Goal: Find specific page/section: Find specific page/section

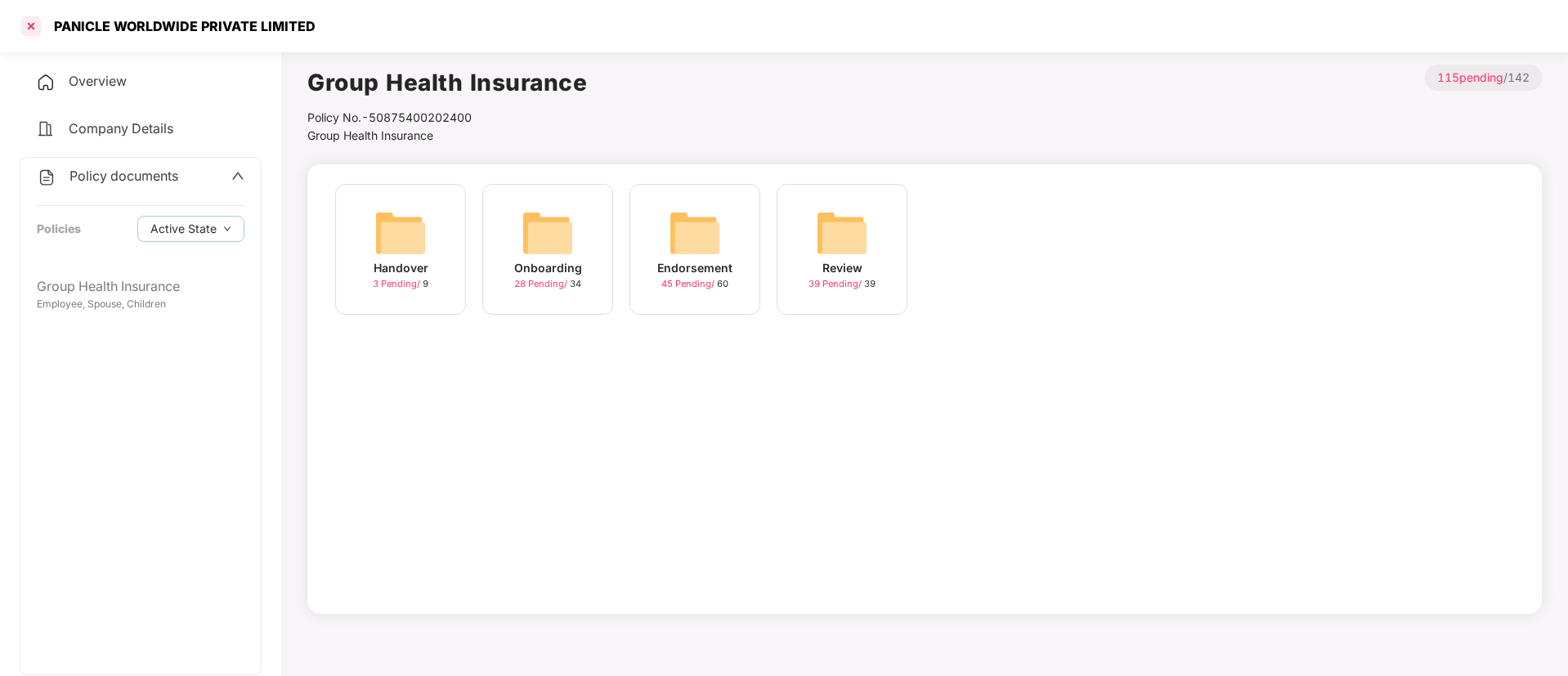
click at [27, 20] on div at bounding box center [30, 26] width 26 height 26
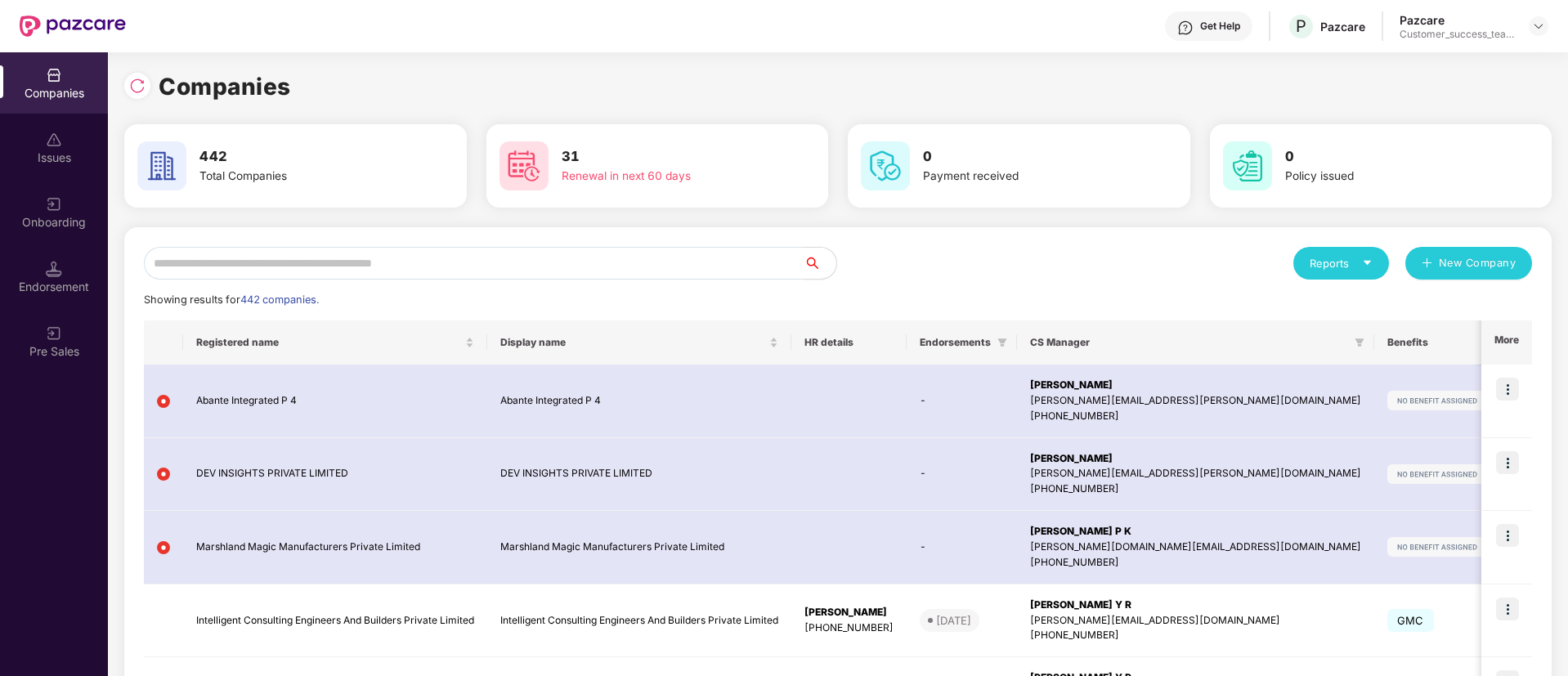
click at [506, 263] on input "text" at bounding box center [474, 263] width 660 height 33
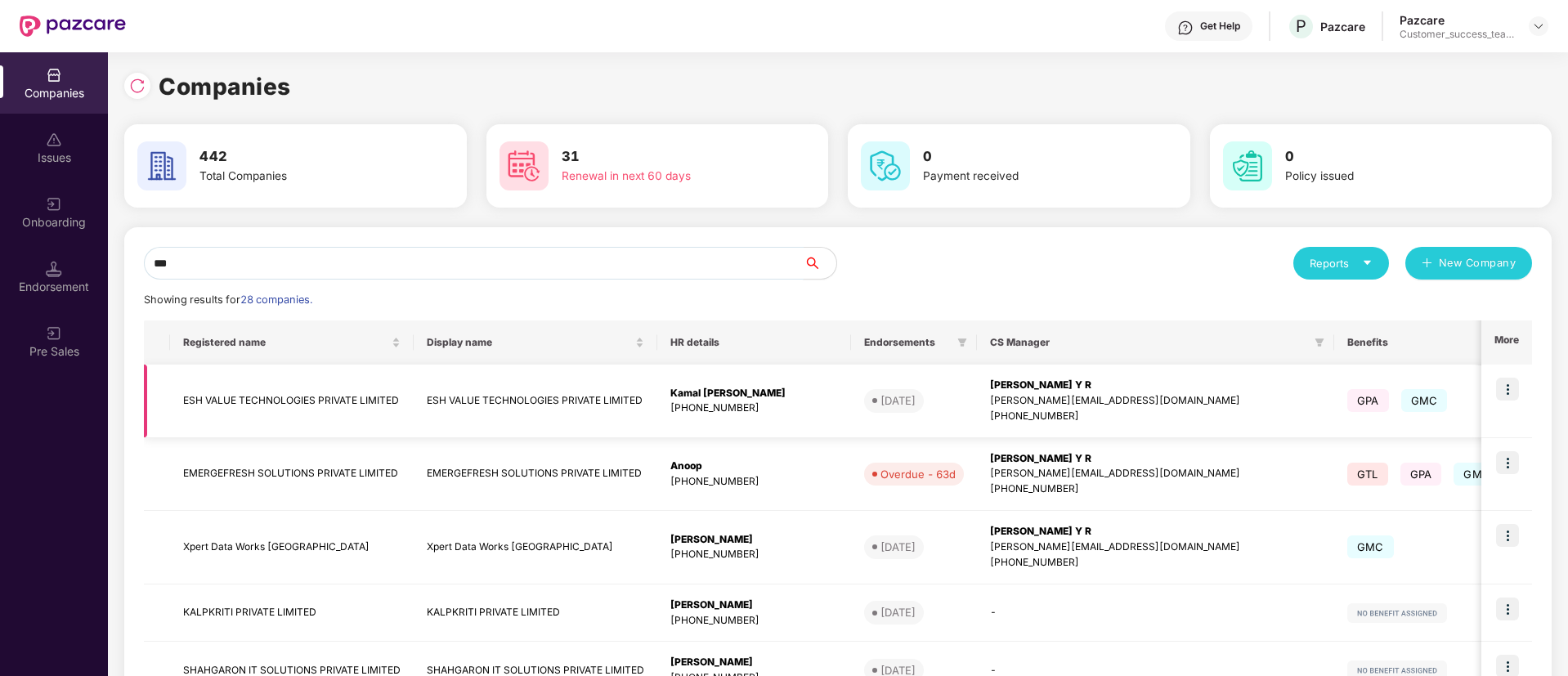
type input "***"
click at [1504, 388] on img at bounding box center [1507, 388] width 23 height 23
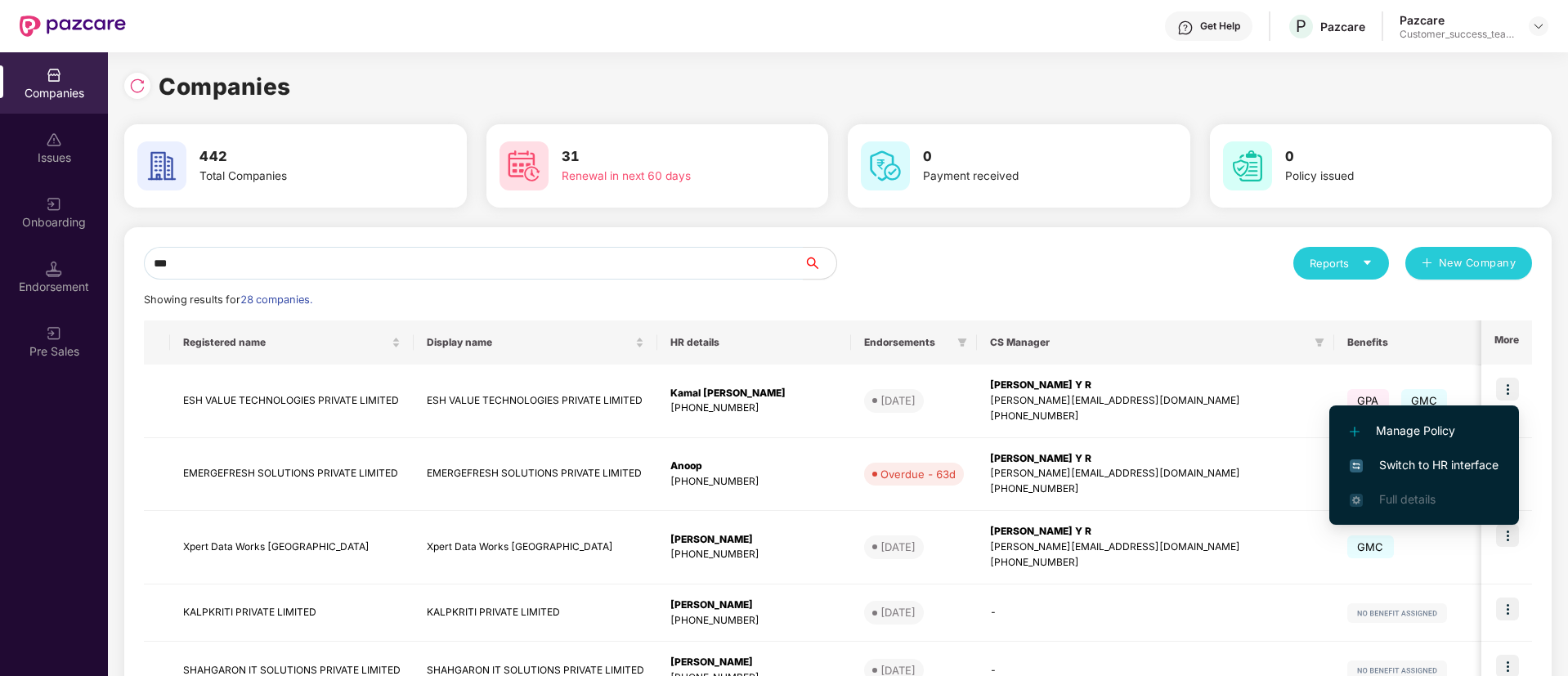
click at [1482, 466] on span "Switch to HR interface" at bounding box center [1424, 464] width 149 height 18
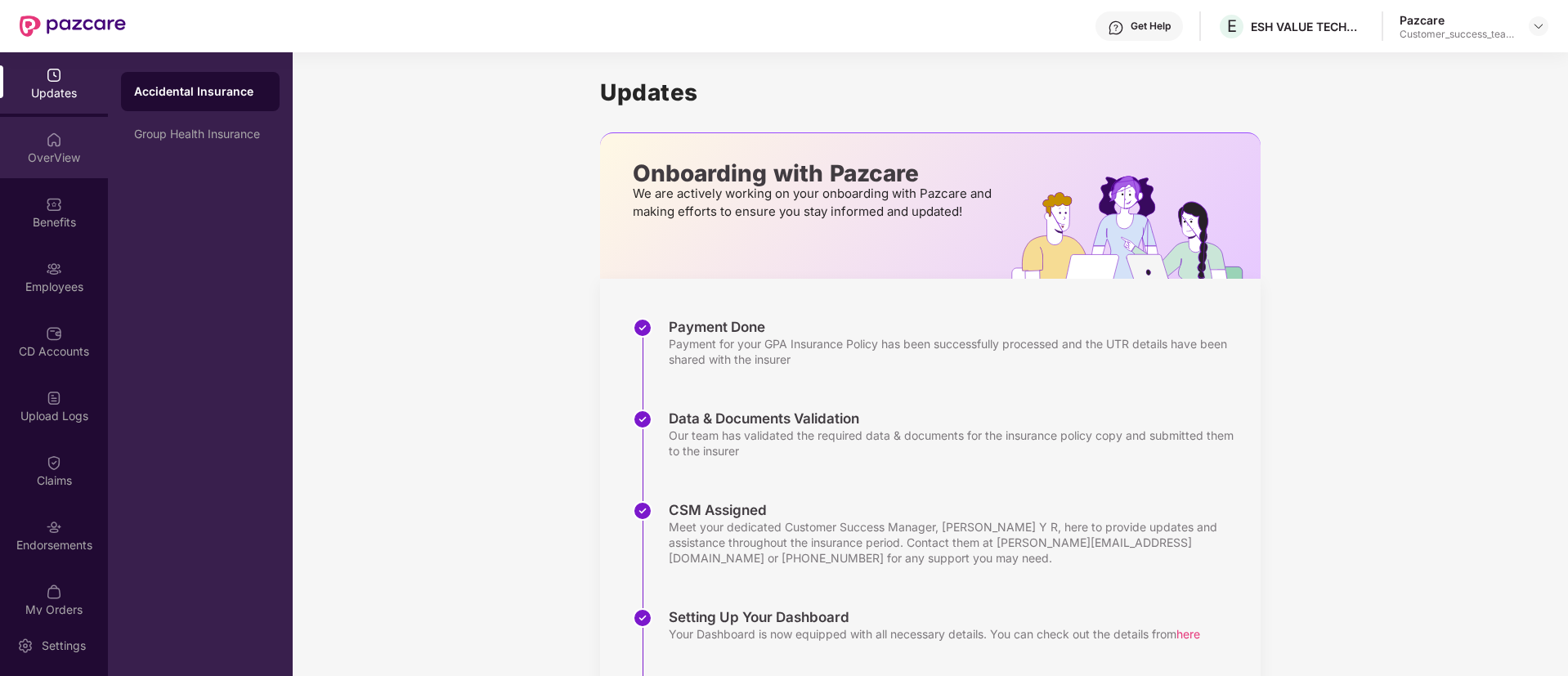
click at [64, 147] on div "OverView" at bounding box center [54, 147] width 108 height 61
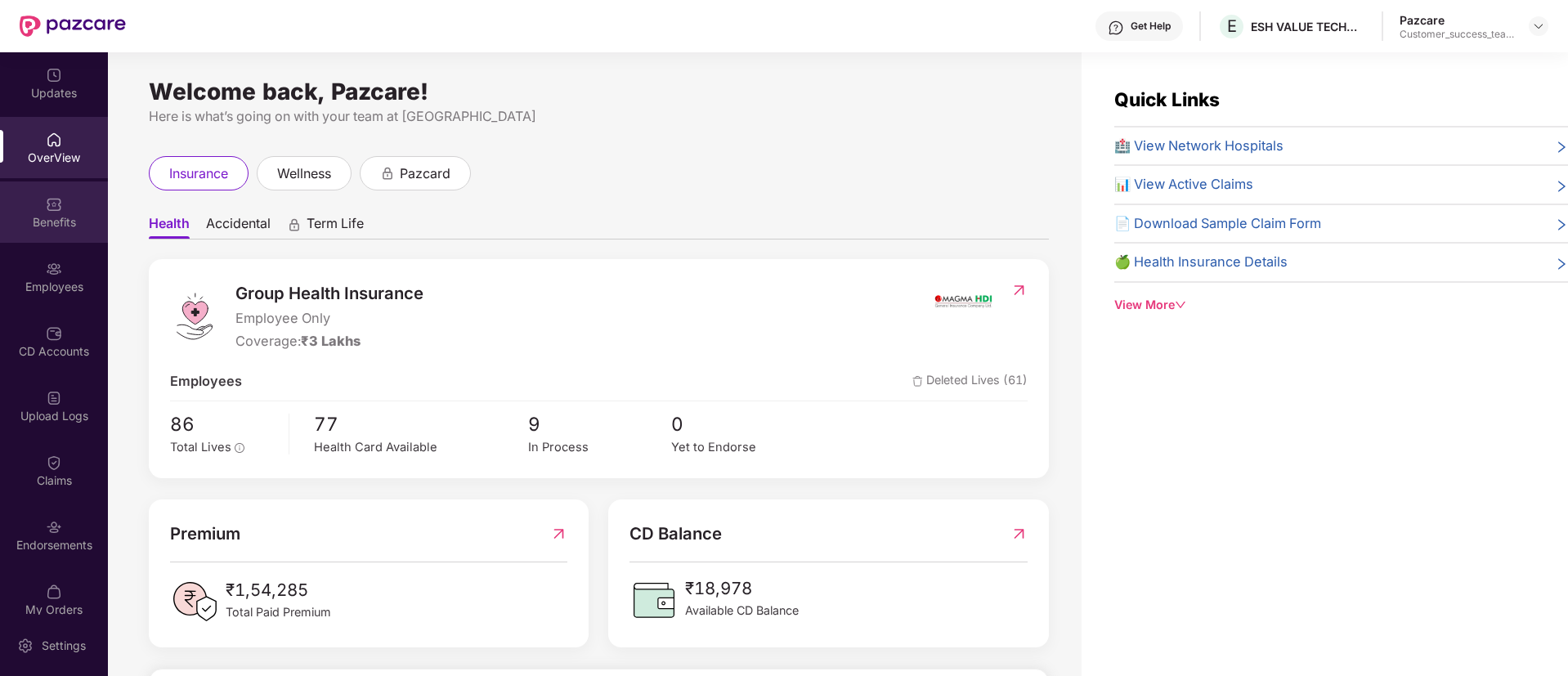
click at [30, 230] on div "Benefits" at bounding box center [54, 212] width 108 height 61
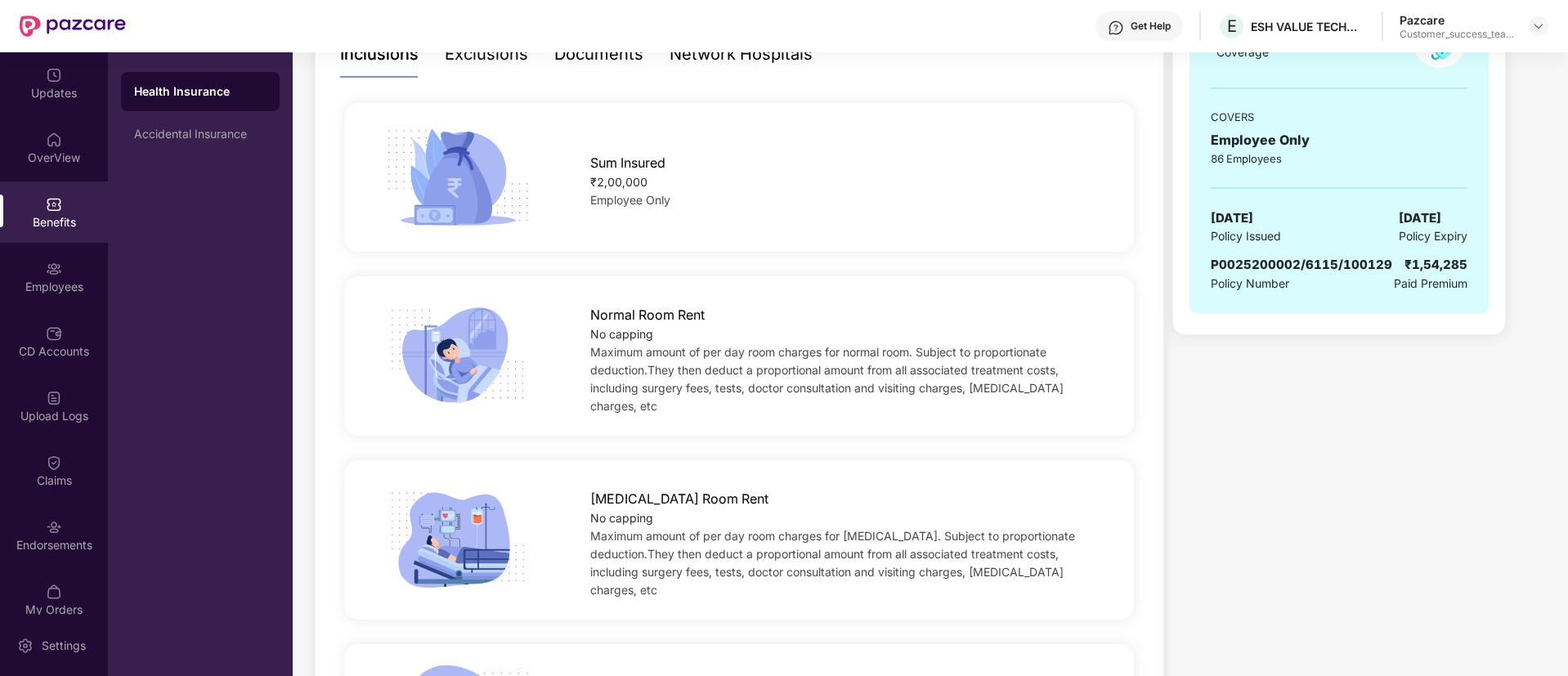
scroll to position [70, 0]
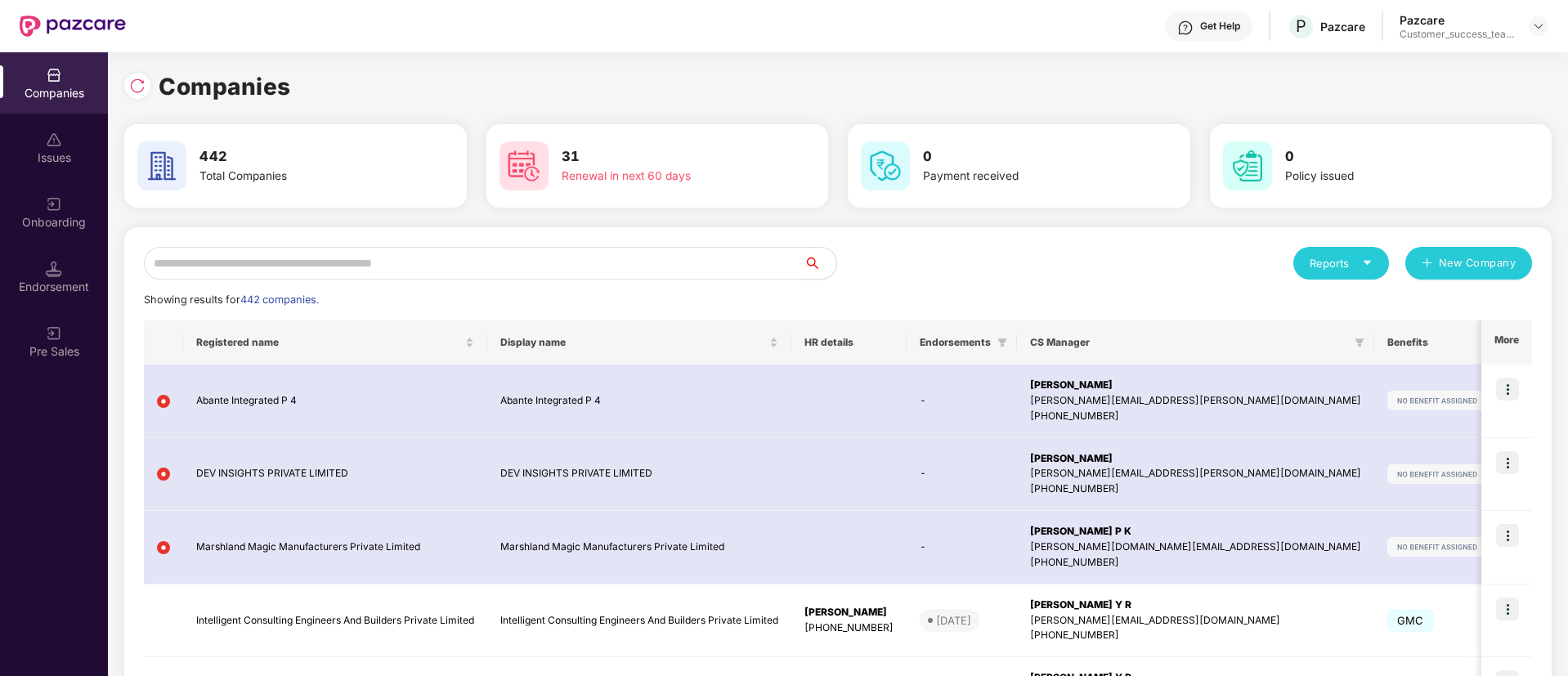
click at [287, 264] on input "text" at bounding box center [474, 263] width 660 height 33
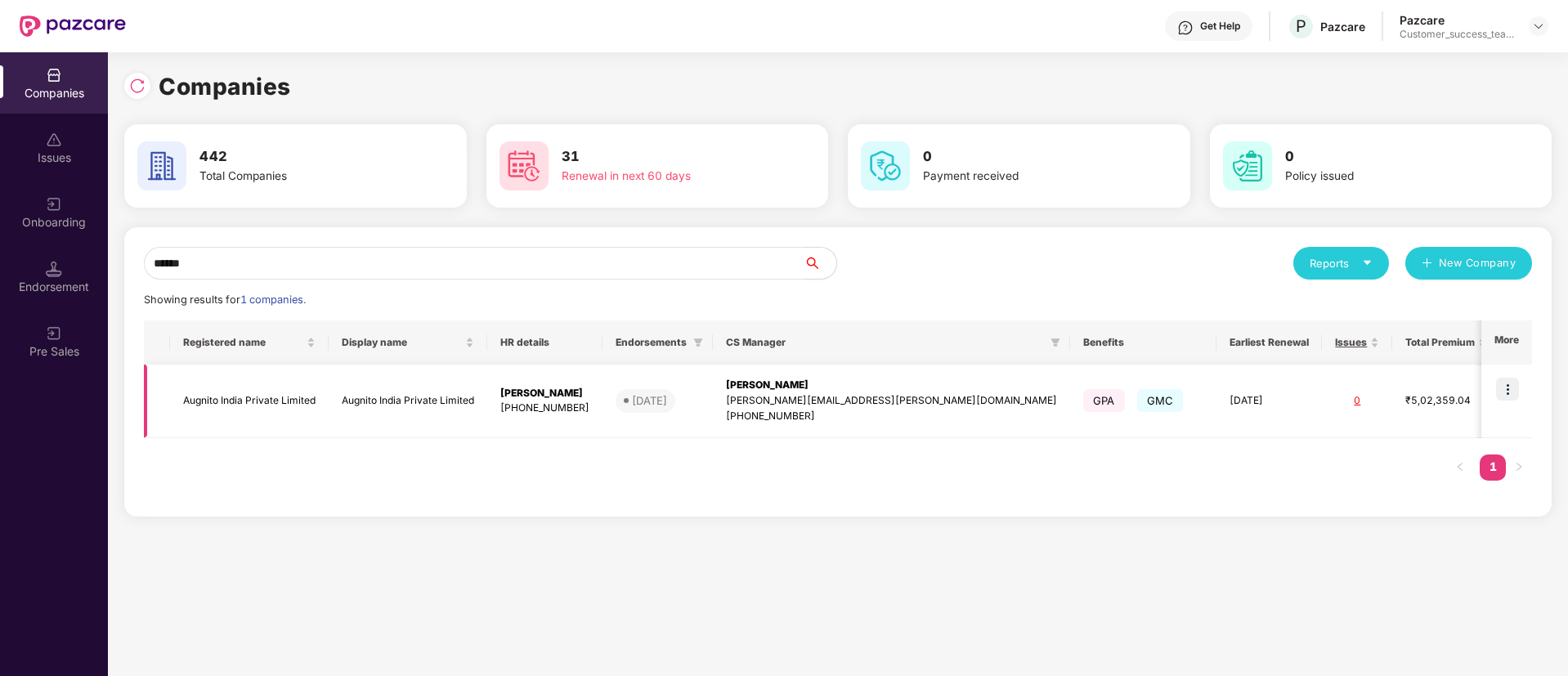
type input "******"
click at [1510, 395] on img at bounding box center [1507, 388] width 23 height 23
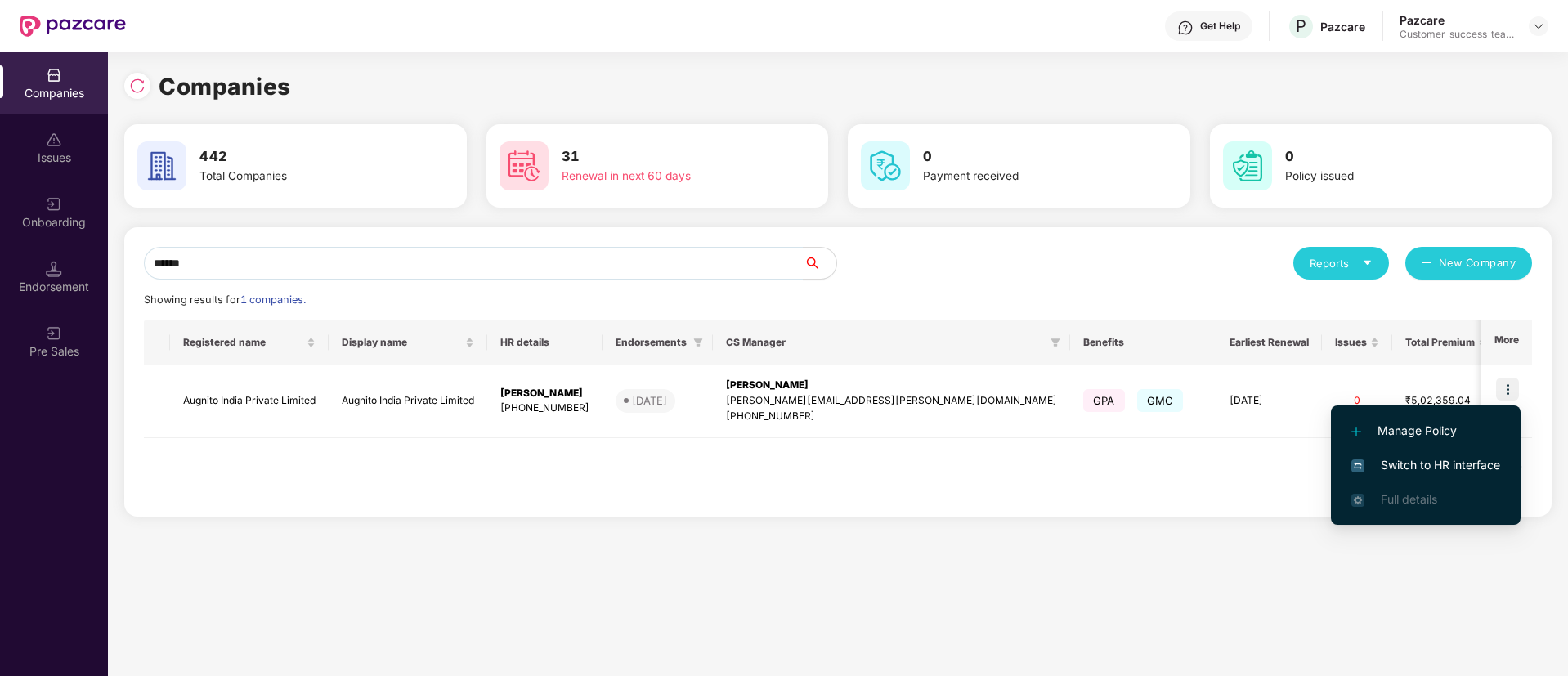
click at [1485, 466] on span "Switch to HR interface" at bounding box center [1426, 464] width 149 height 18
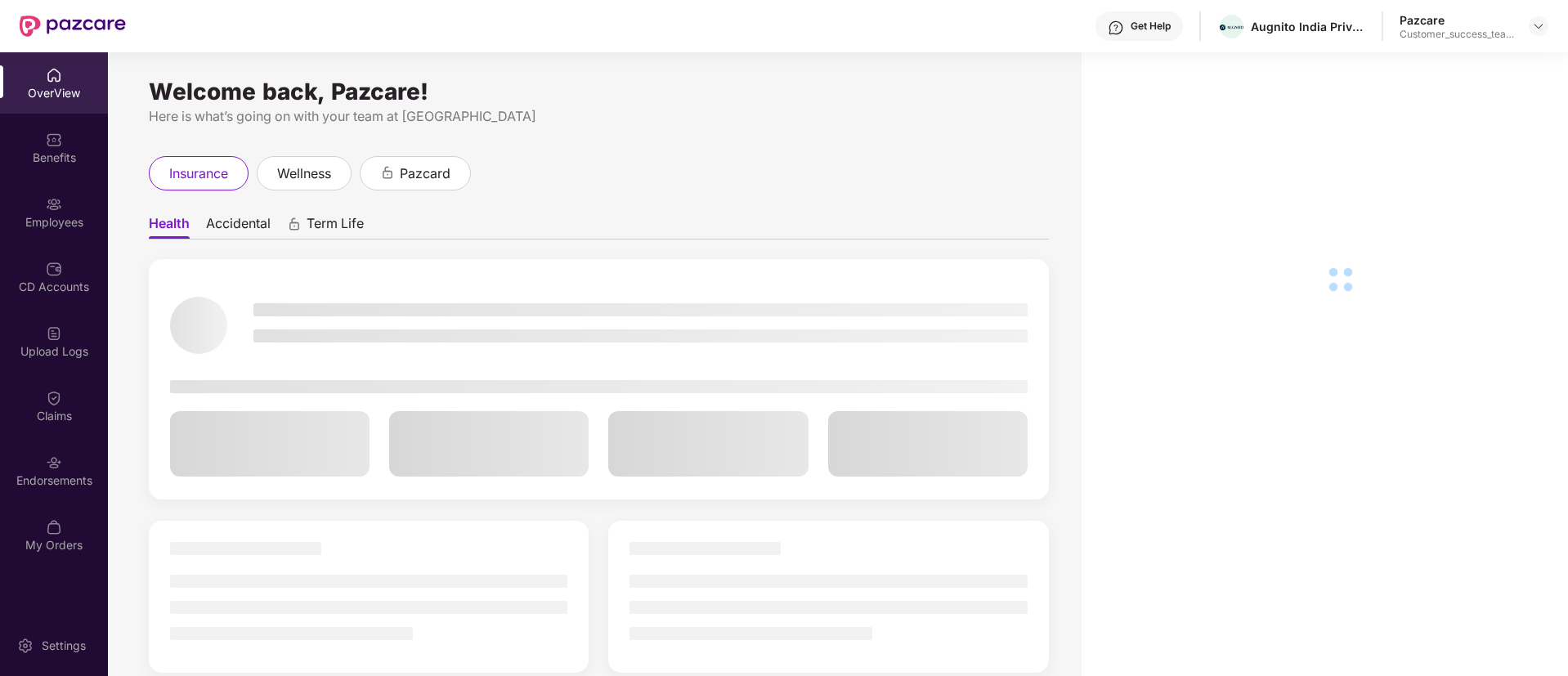
click at [71, 223] on div "Employees" at bounding box center [54, 223] width 108 height 17
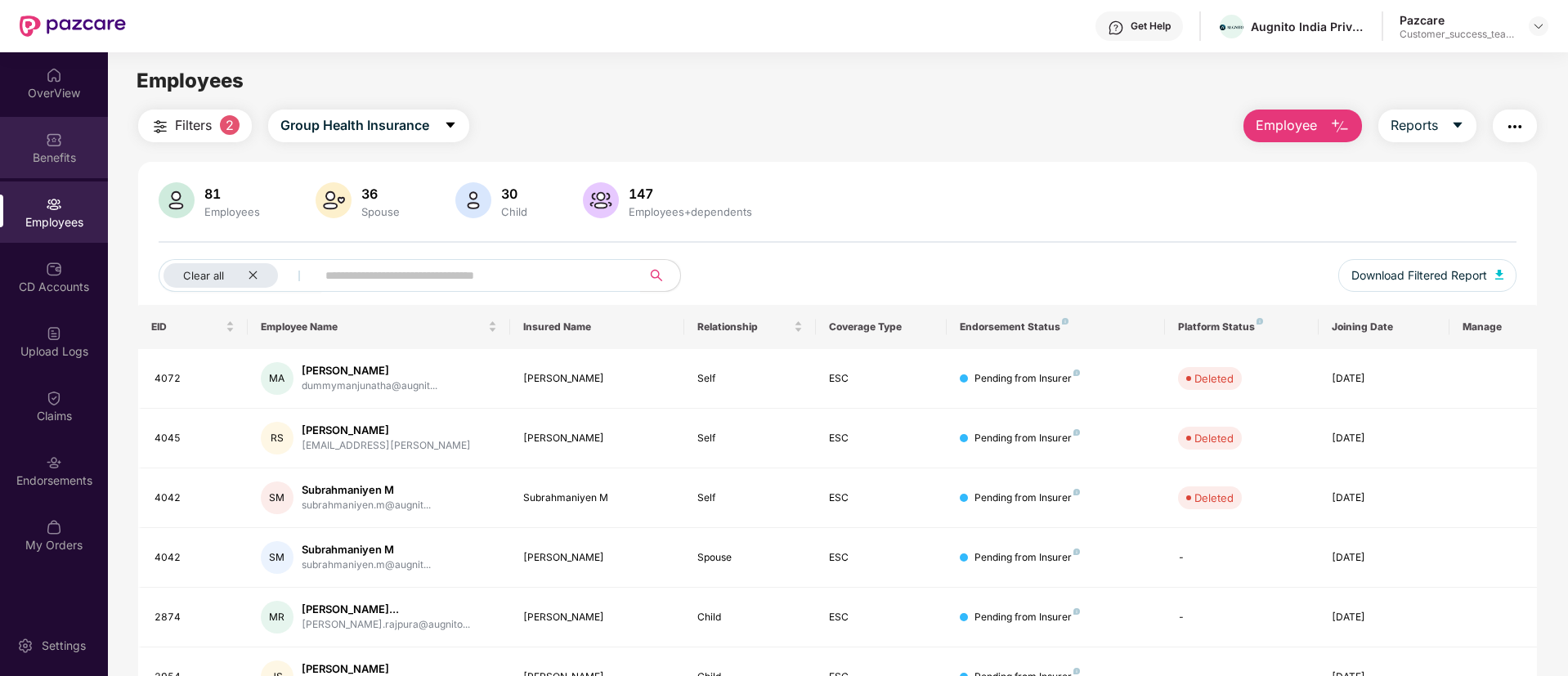
click at [60, 166] on div "Benefits" at bounding box center [54, 147] width 108 height 61
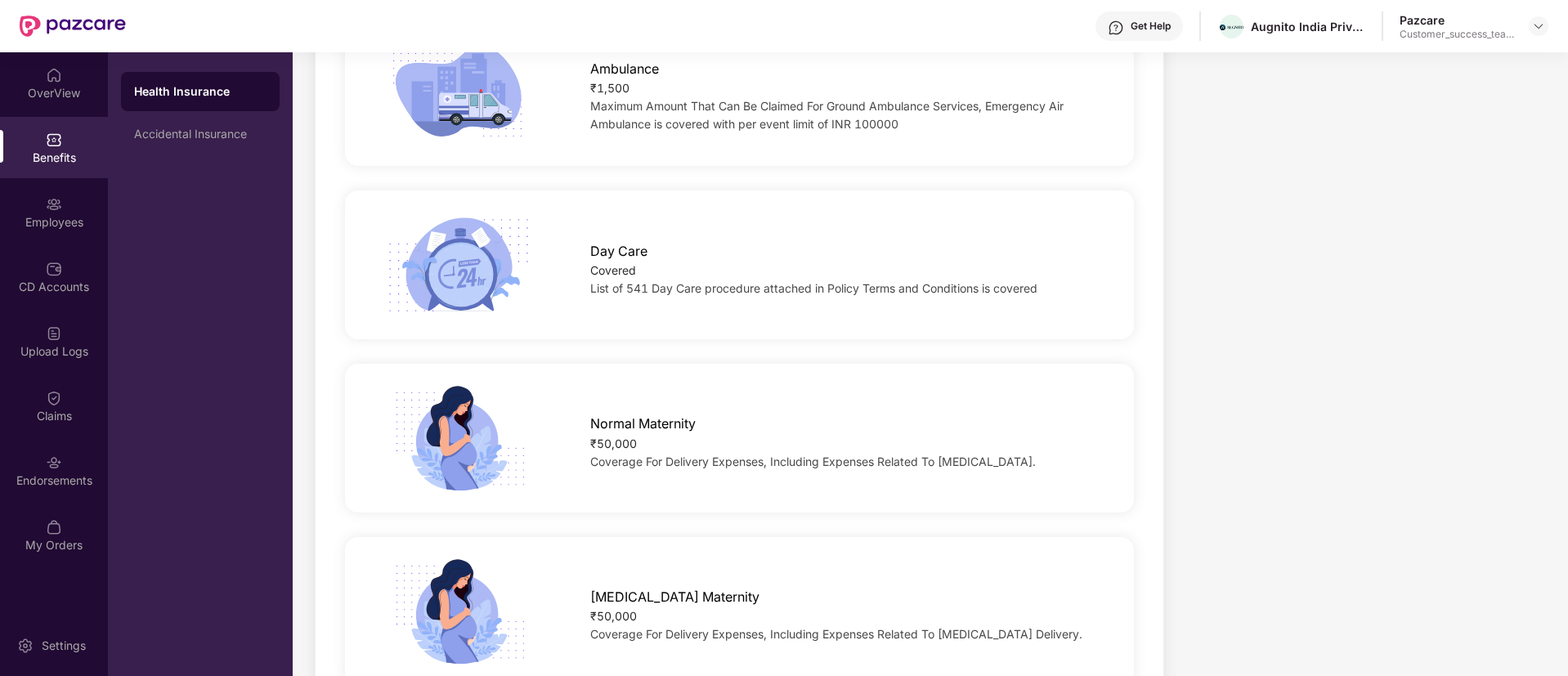
scroll to position [1839, 0]
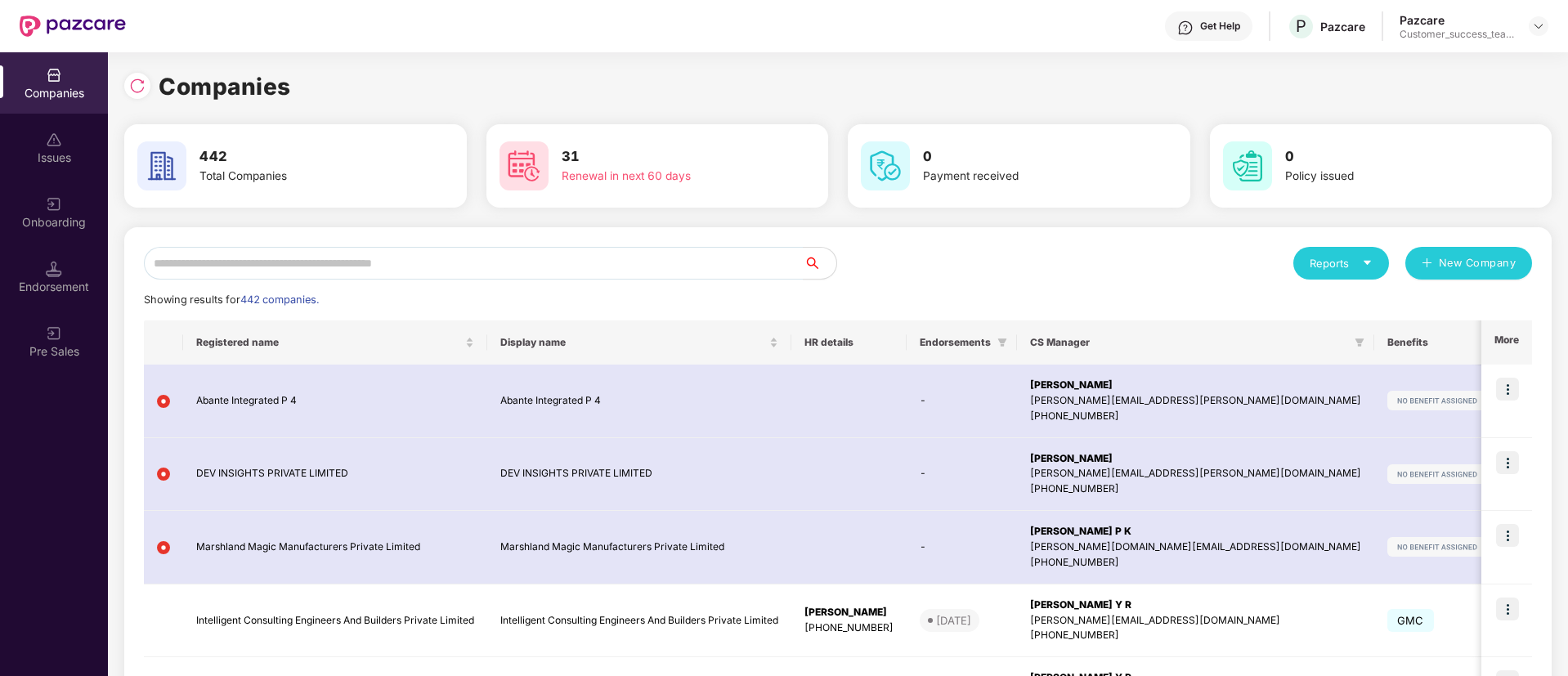
click at [45, 273] on div "Endorsement" at bounding box center [54, 276] width 108 height 61
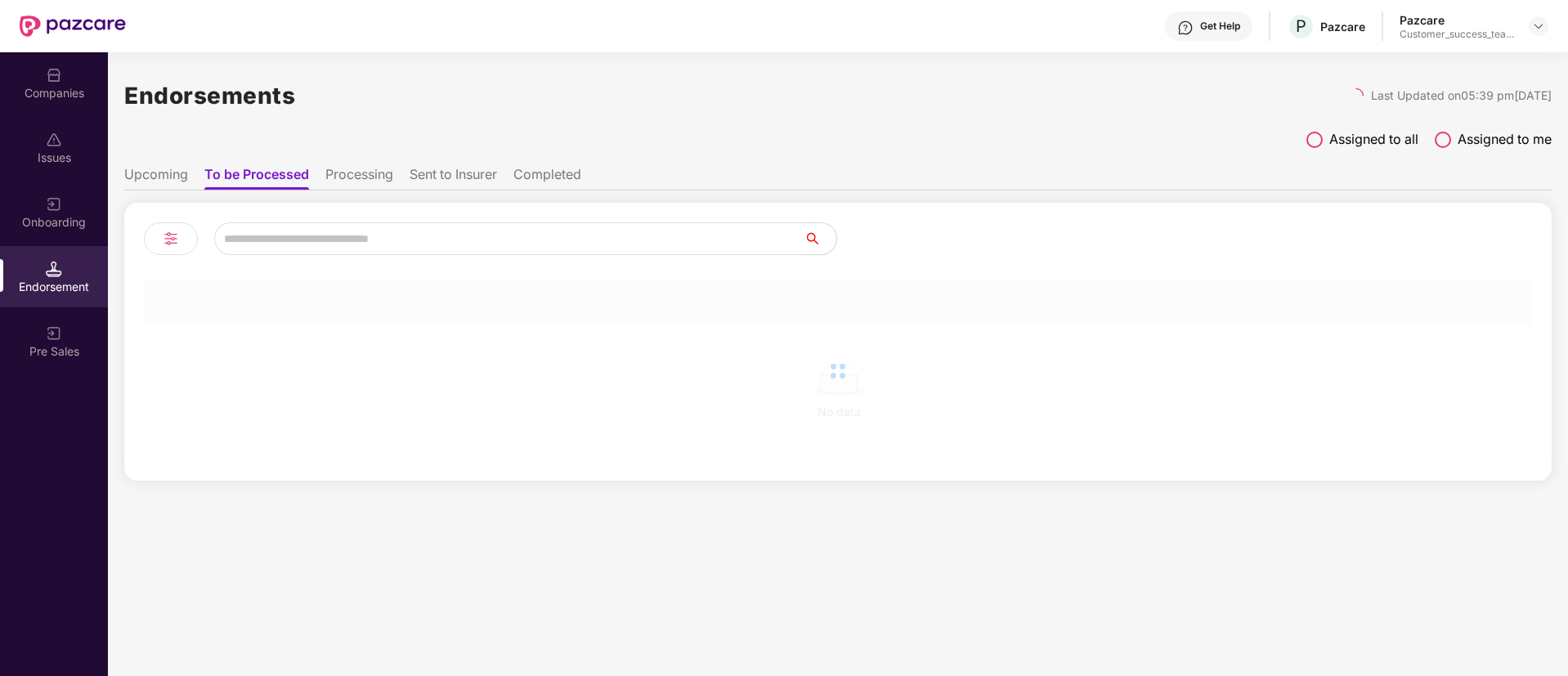
click at [45, 244] on div "Companies Issues Onboarding Endorsement Pre Sales" at bounding box center [54, 214] width 108 height 323
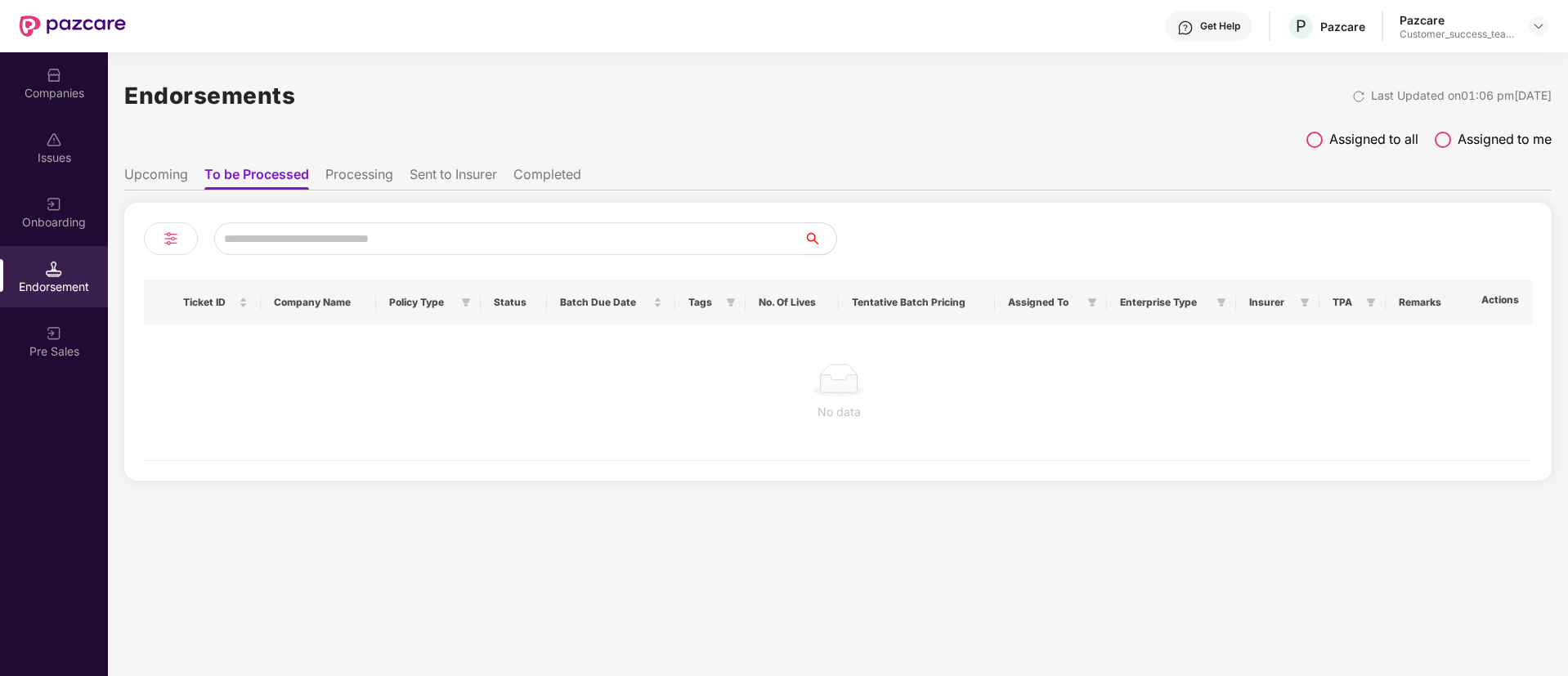
click at [45, 223] on div "Onboarding" at bounding box center [54, 223] width 108 height 17
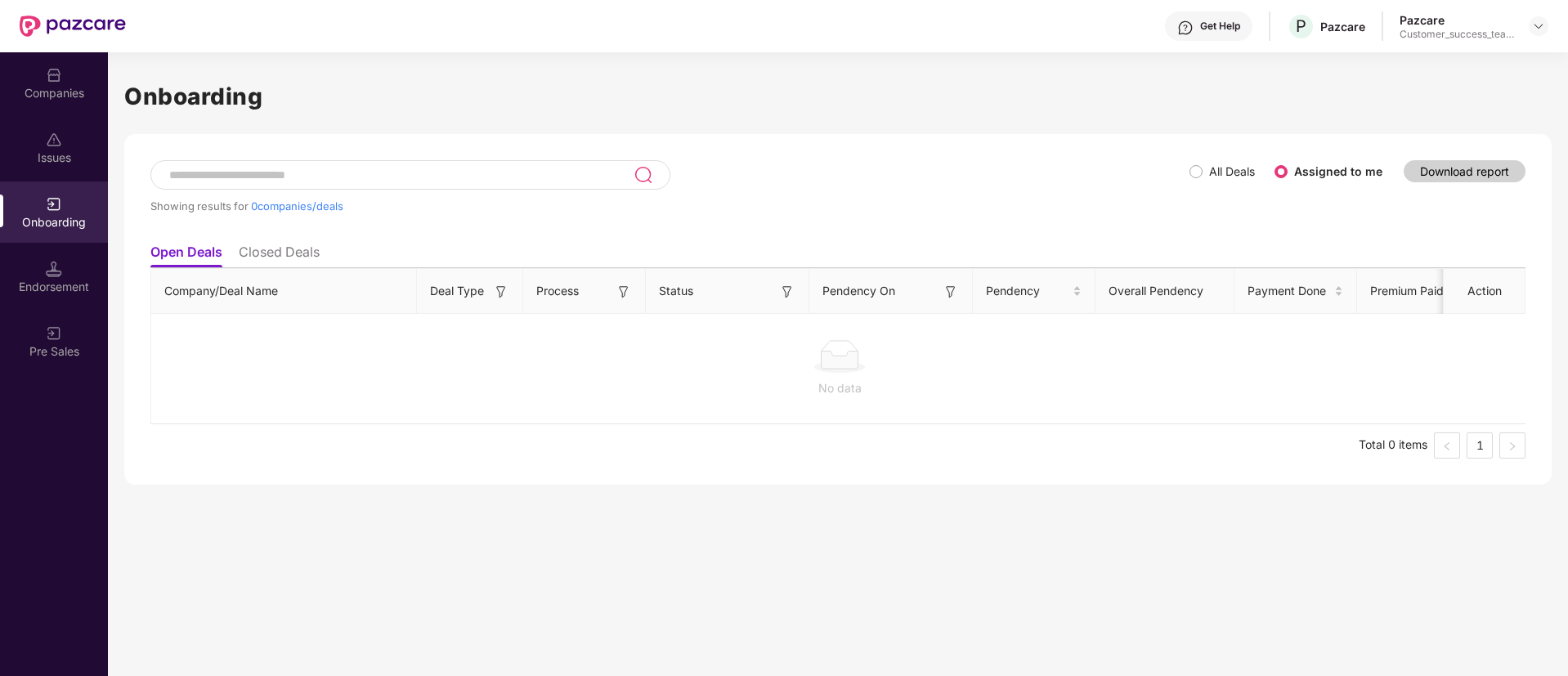
click at [377, 162] on div at bounding box center [410, 175] width 520 height 29
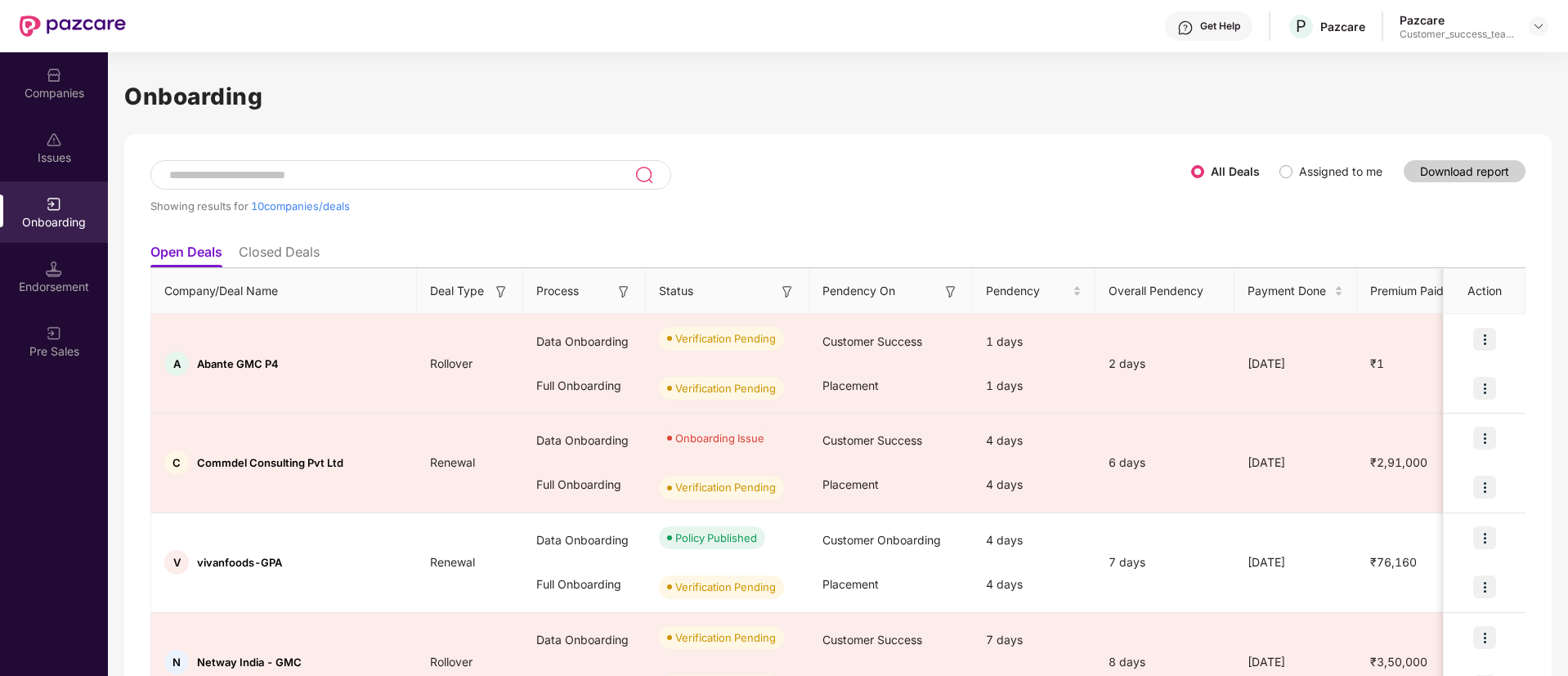
click at [444, 170] on input at bounding box center [401, 175] width 467 height 14
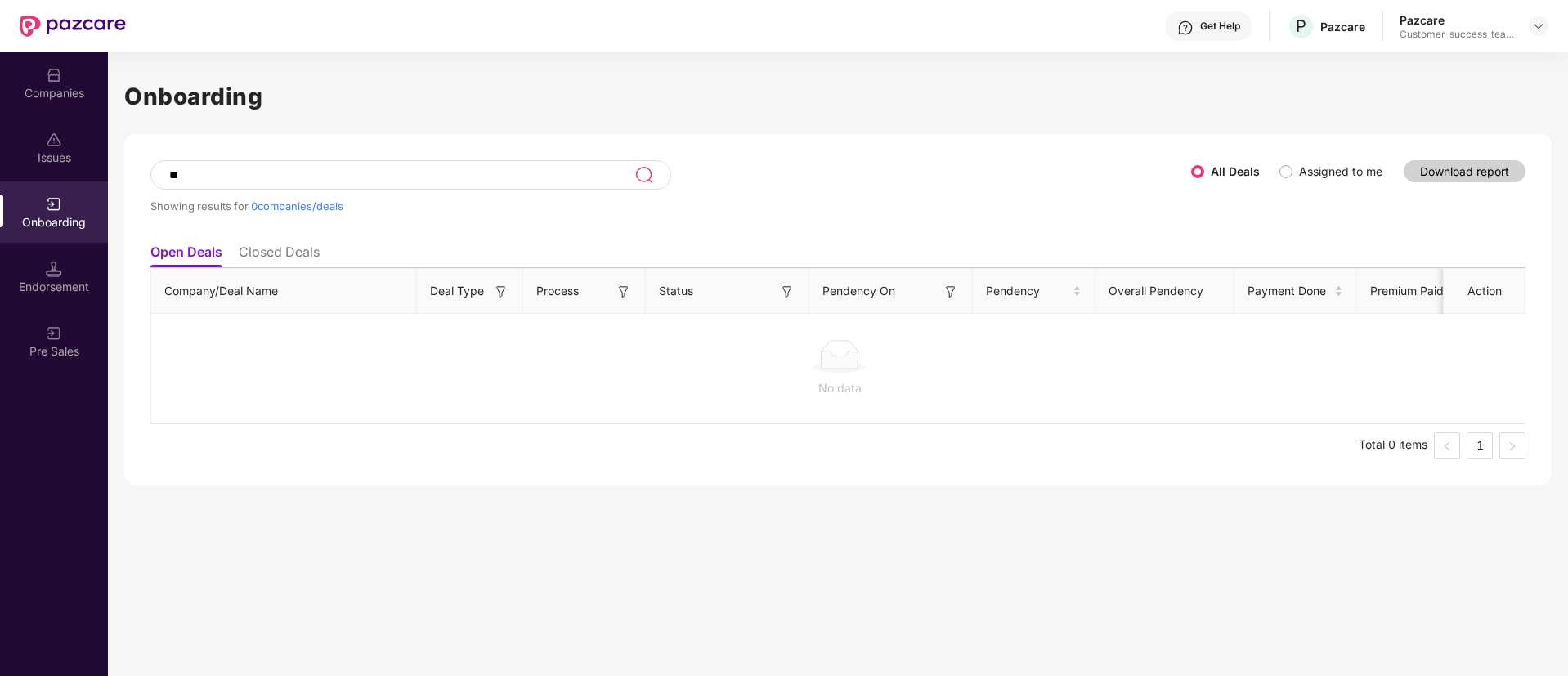
type input "*"
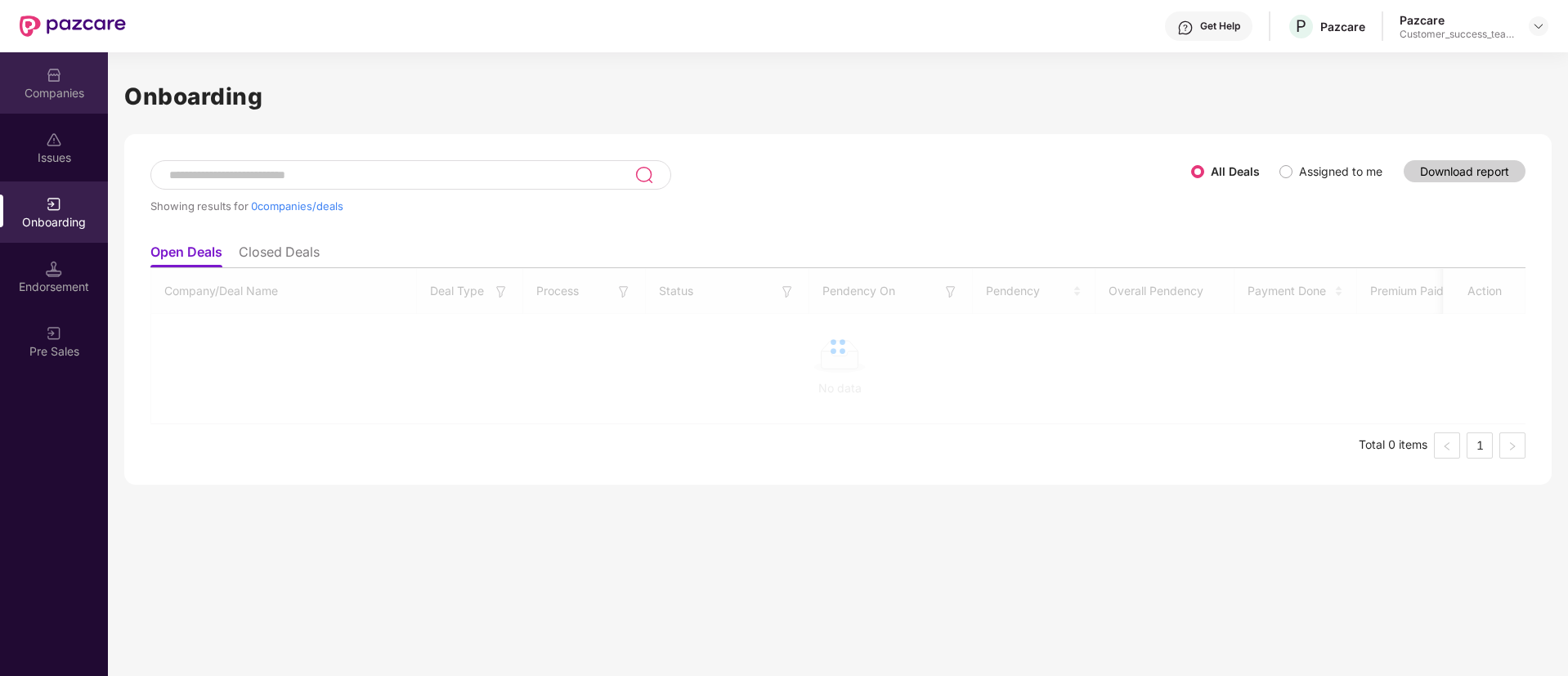
click at [18, 53] on div "Companies" at bounding box center [54, 83] width 108 height 61
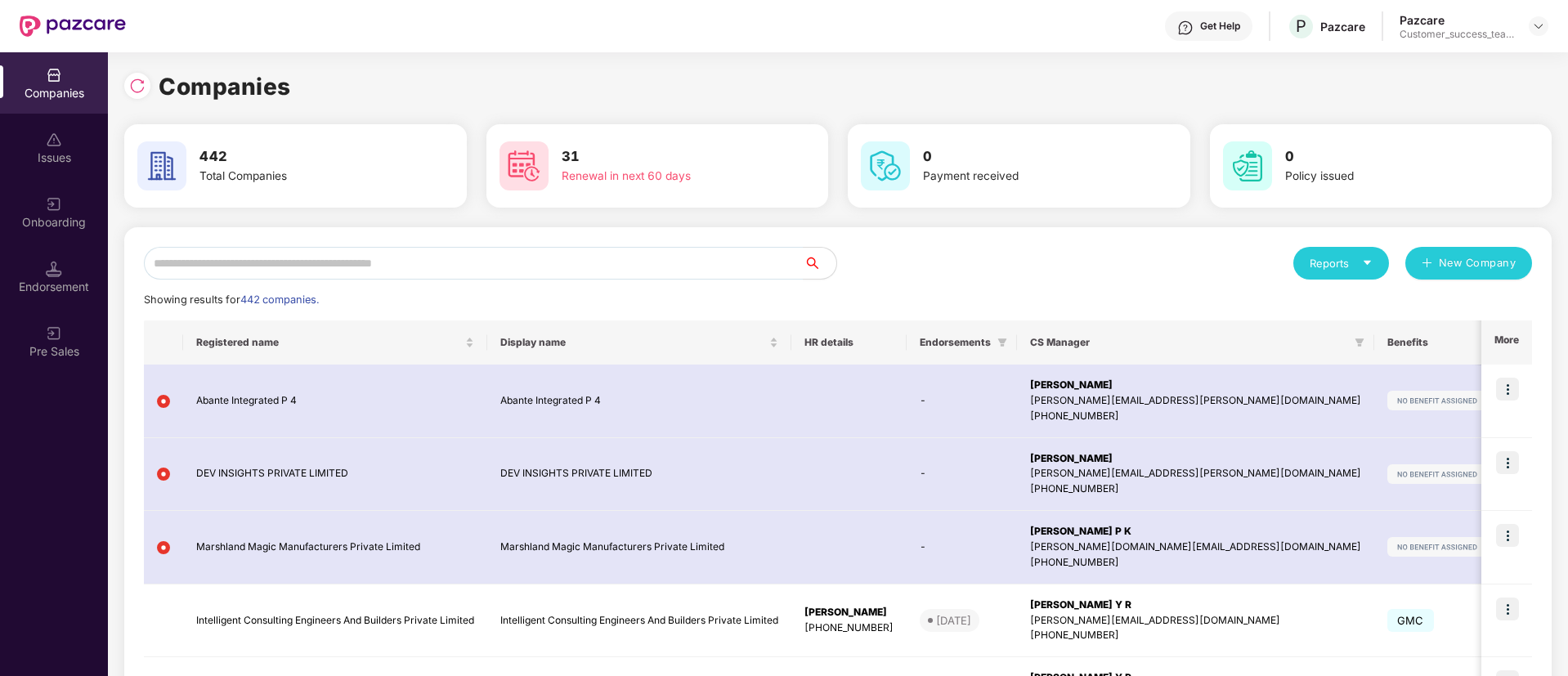
click at [37, 89] on div "Companies" at bounding box center [54, 94] width 108 height 17
click at [361, 265] on input "text" at bounding box center [474, 263] width 660 height 33
paste input "********"
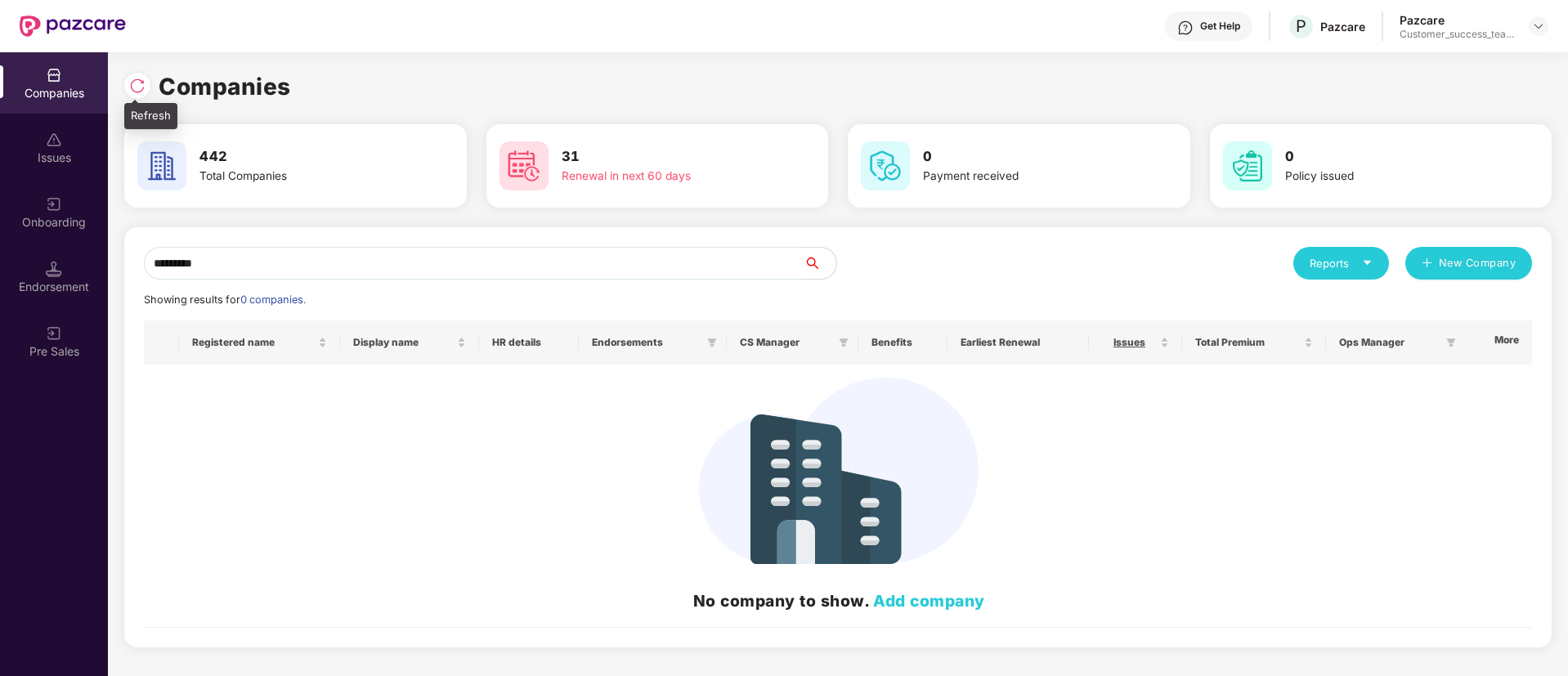
click at [143, 82] on img at bounding box center [137, 86] width 17 height 17
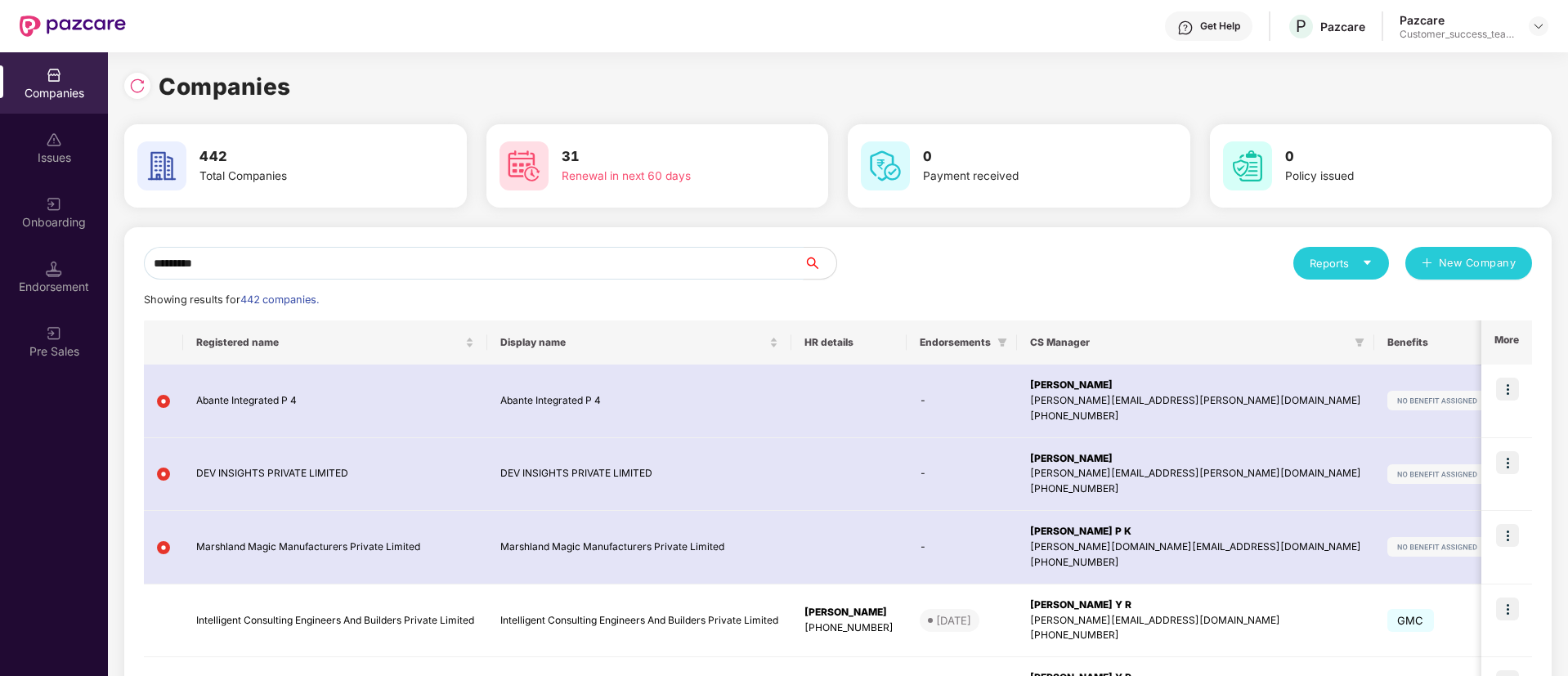
click at [290, 254] on input "********" at bounding box center [474, 263] width 660 height 33
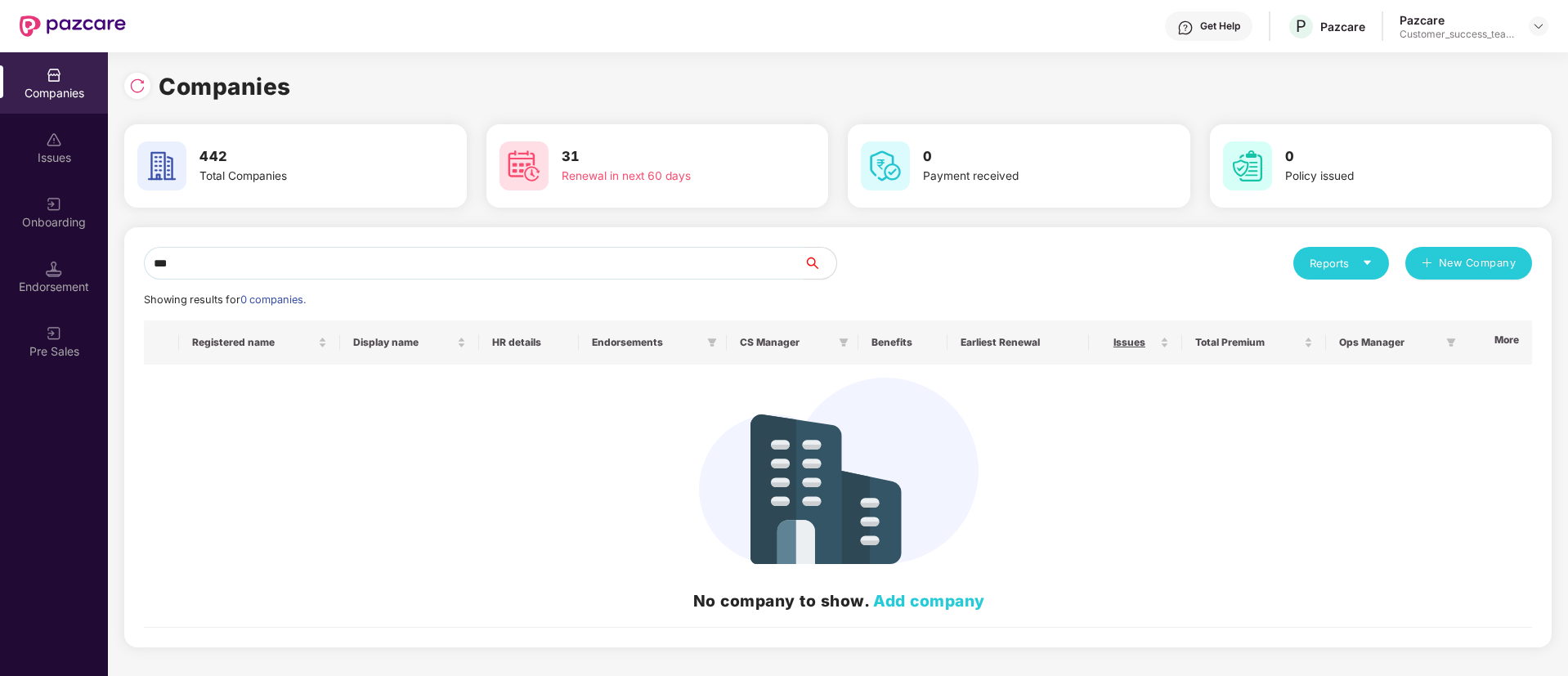
type input "*"
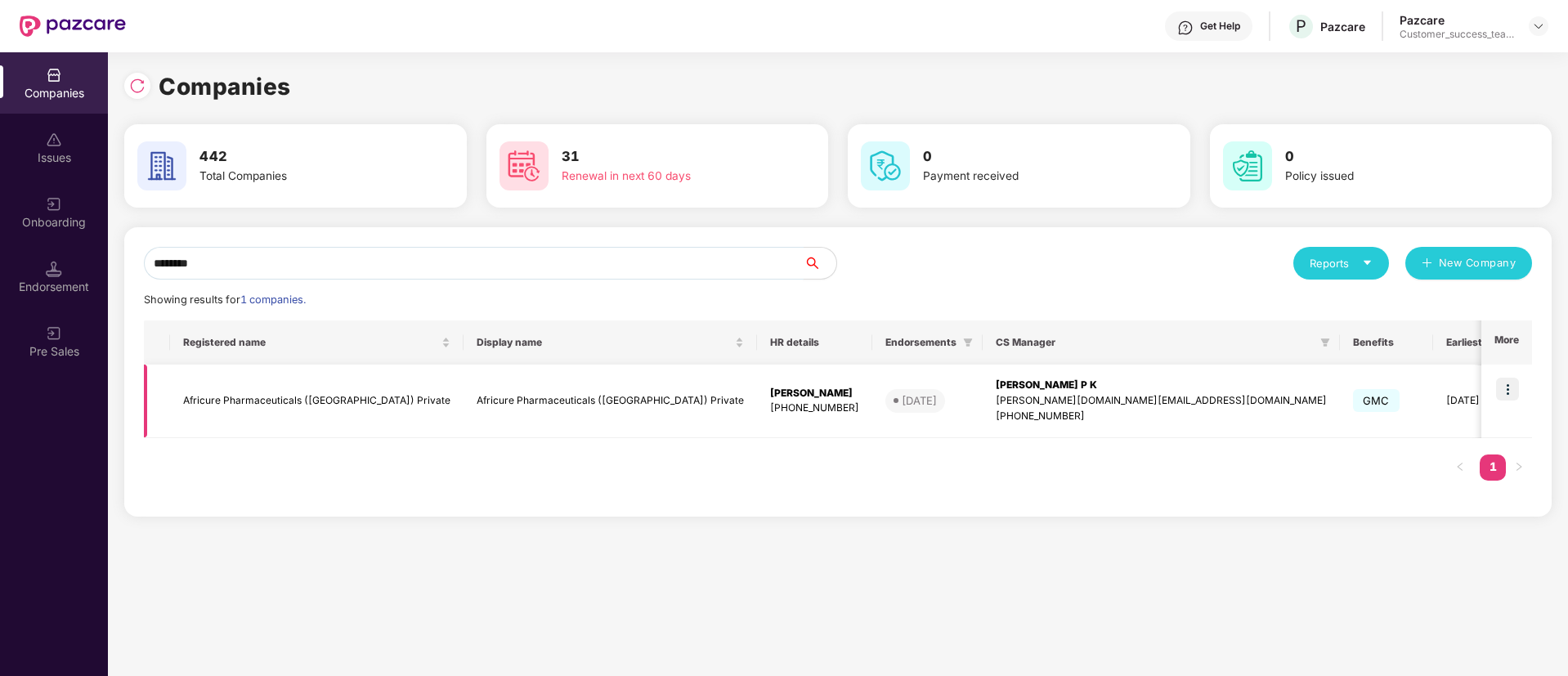
type input "********"
click at [1514, 387] on img at bounding box center [1507, 388] width 23 height 23
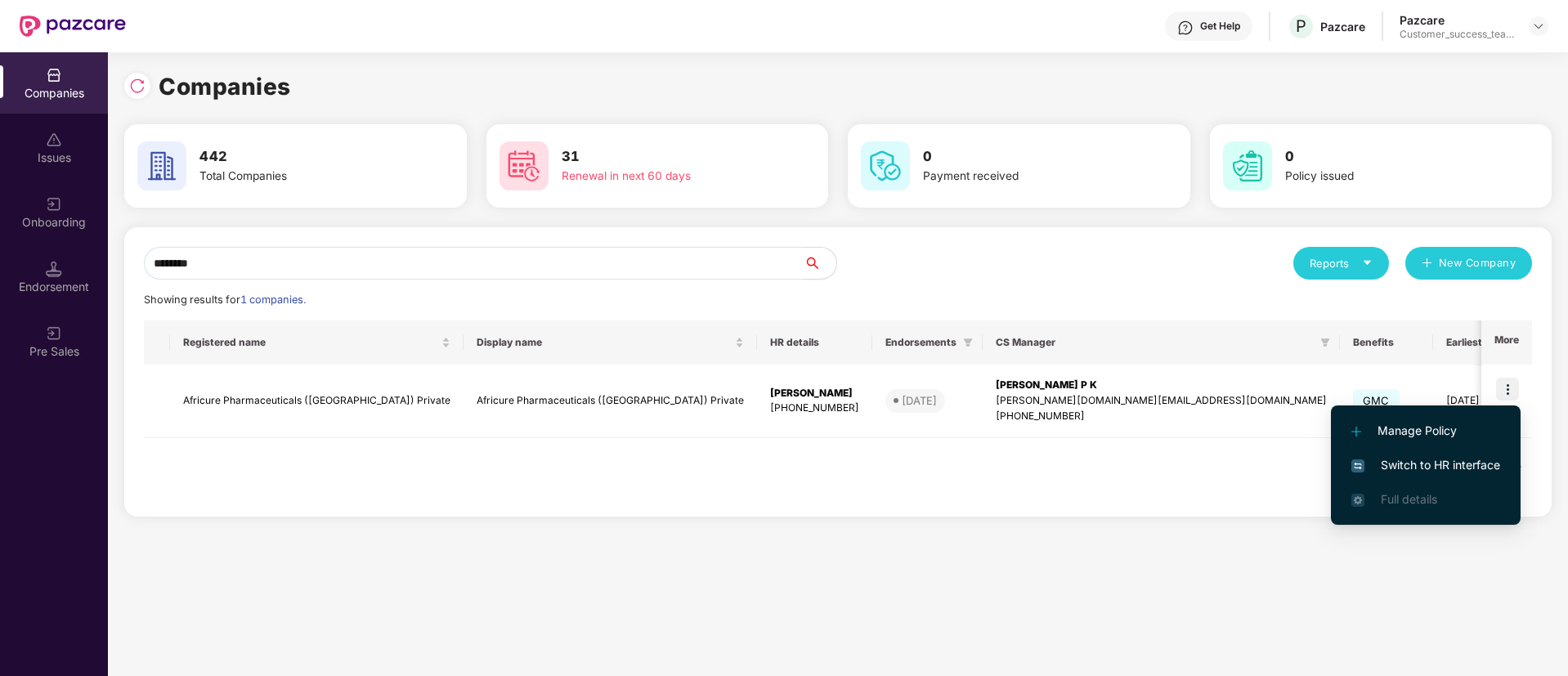
click at [1482, 475] on li "Switch to HR interface" at bounding box center [1426, 464] width 190 height 34
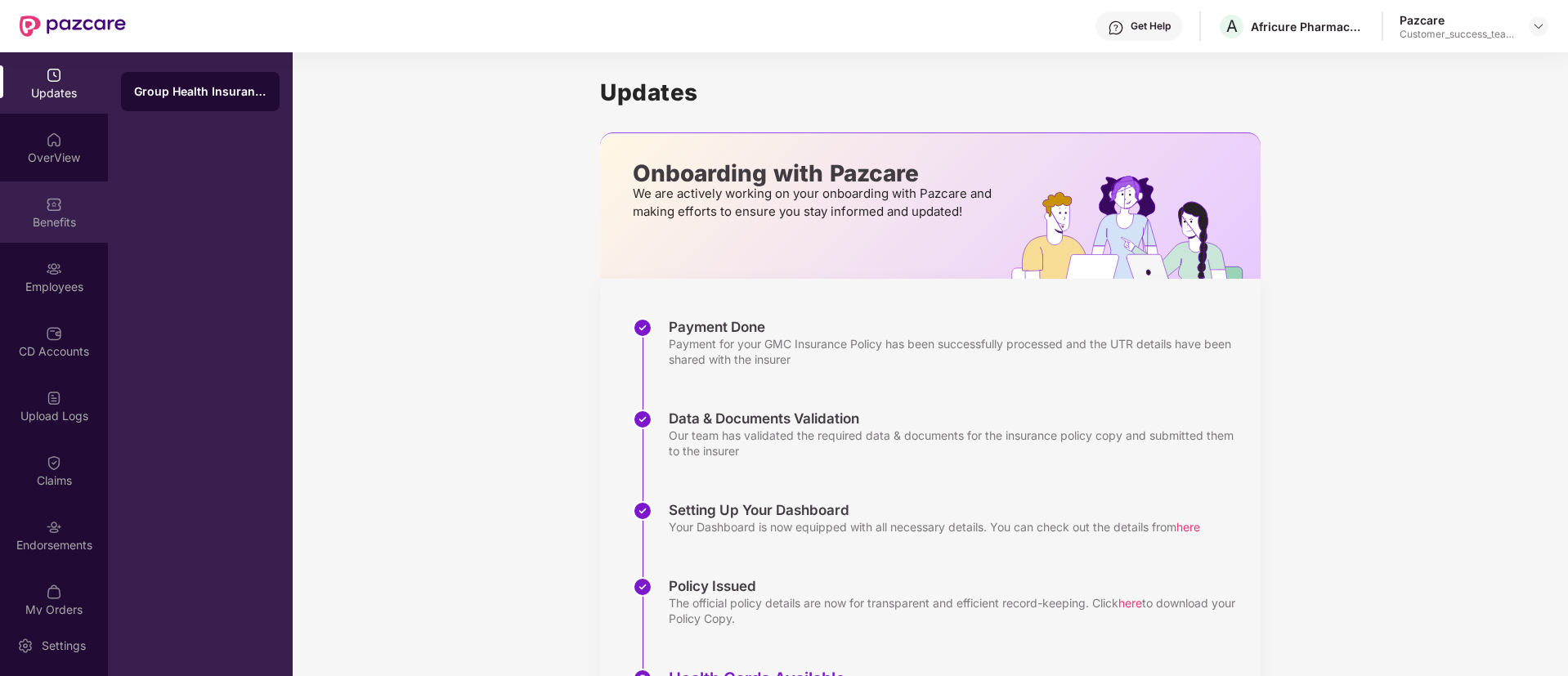
click at [46, 202] on img at bounding box center [54, 205] width 17 height 17
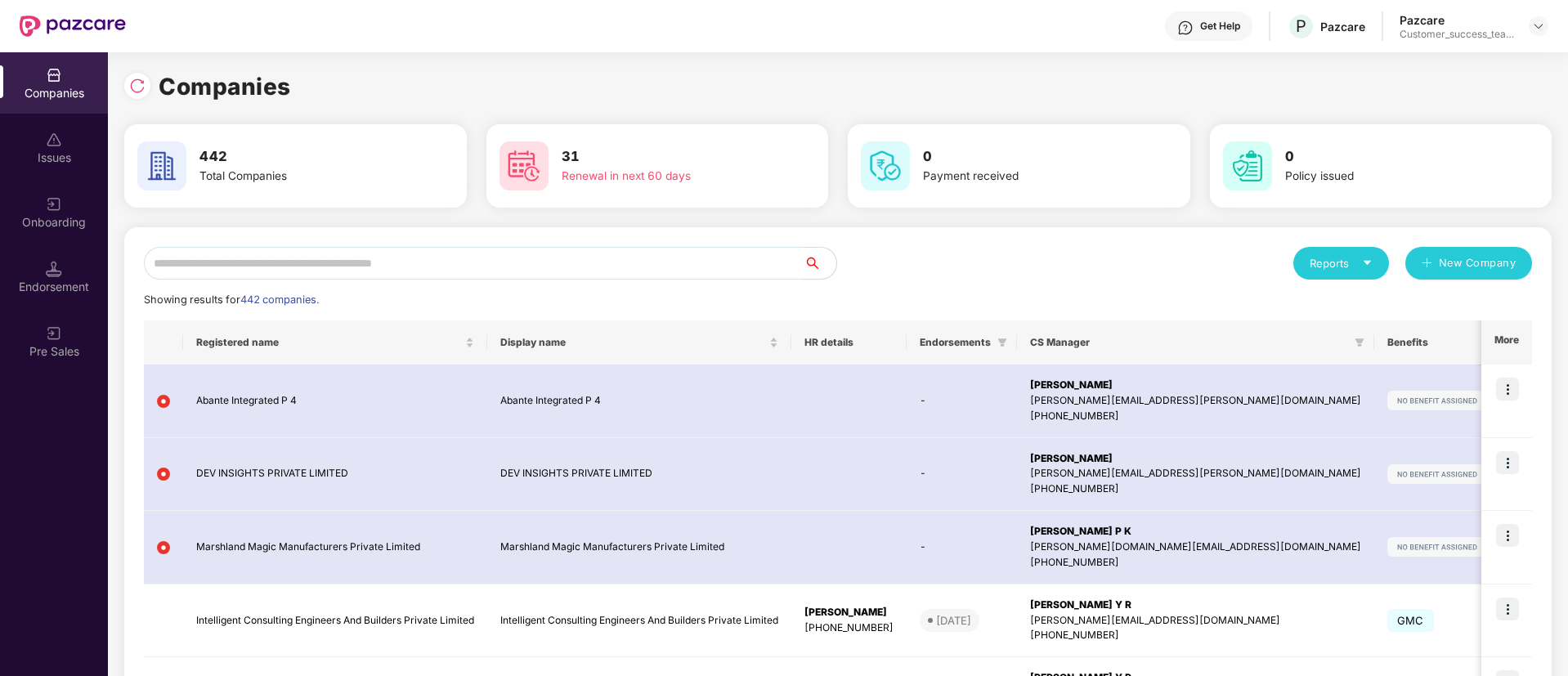
click at [41, 254] on div "Endorsement" at bounding box center [54, 276] width 108 height 61
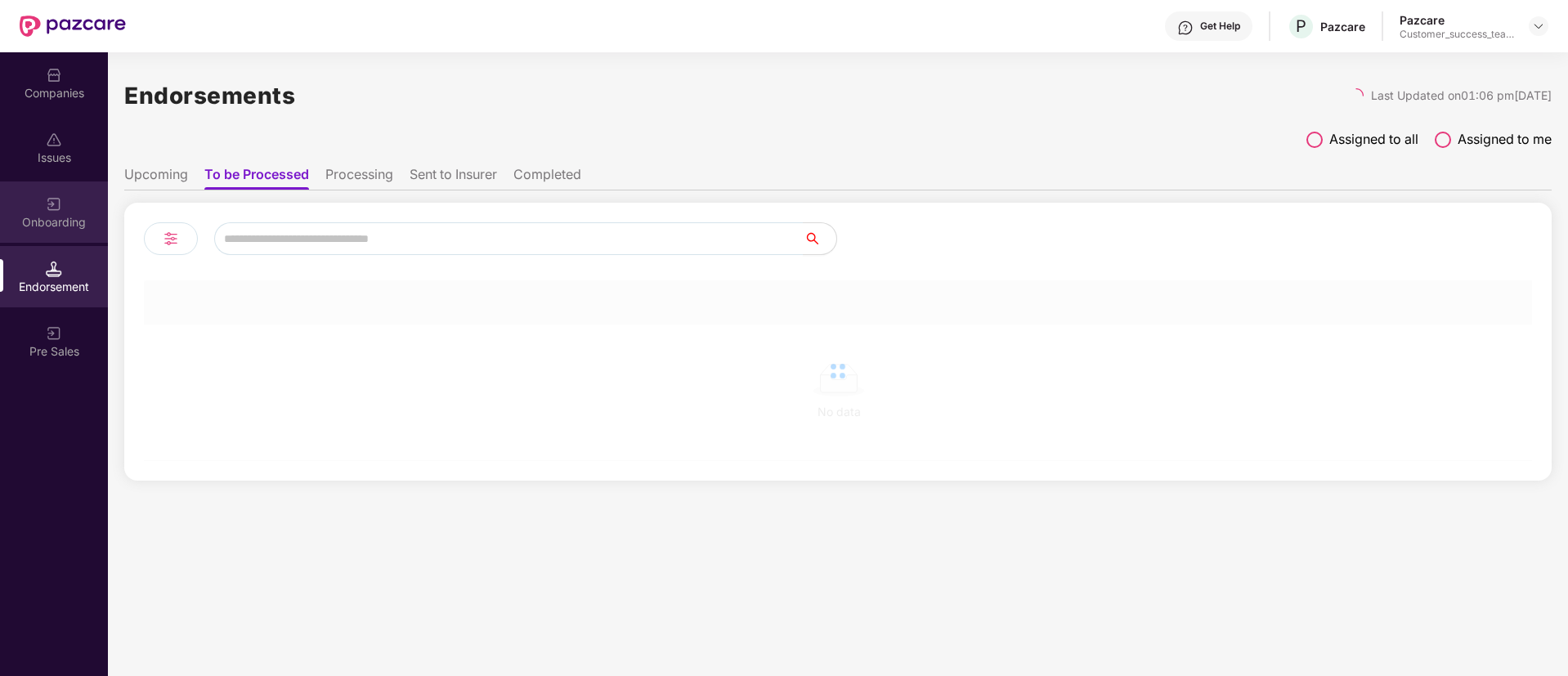
click at [41, 215] on div "Onboarding" at bounding box center [54, 223] width 108 height 17
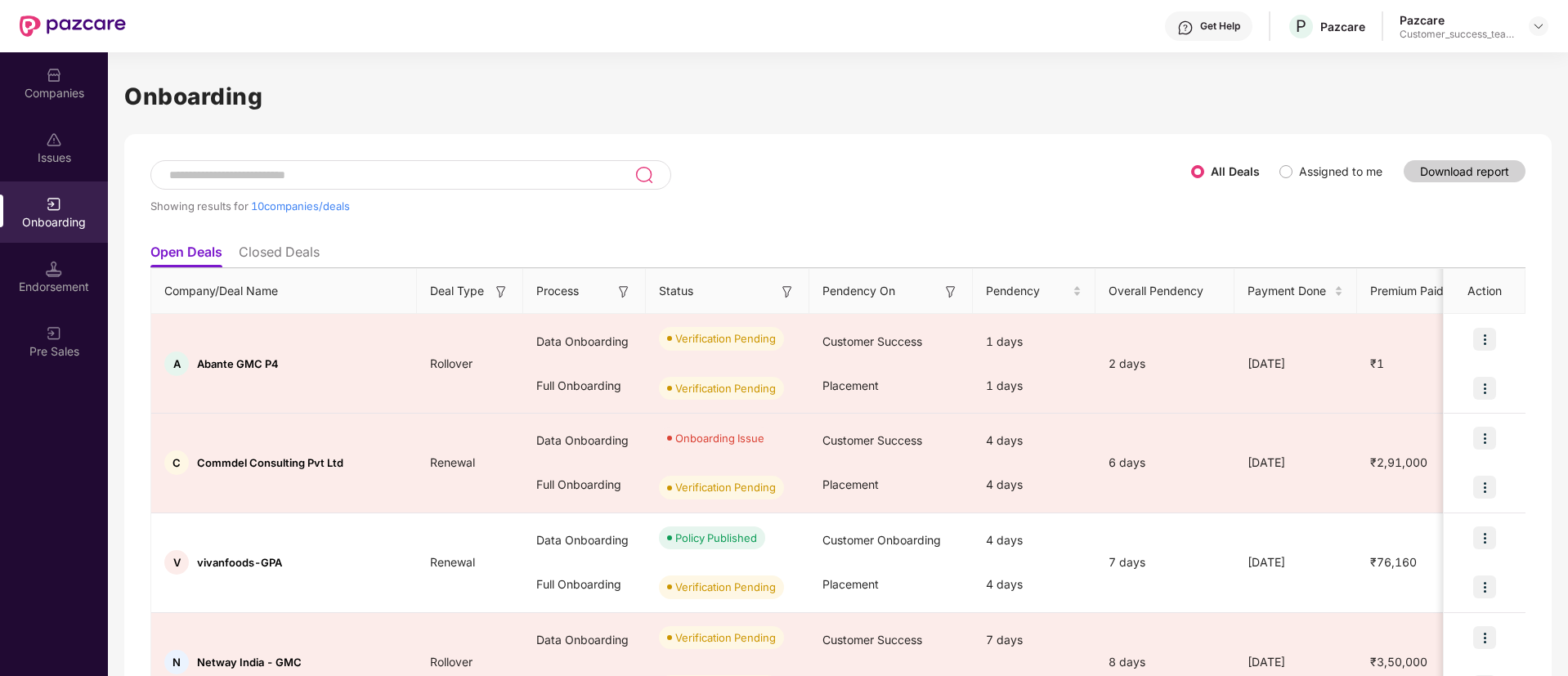
click at [357, 172] on input at bounding box center [401, 175] width 467 height 14
paste input "********"
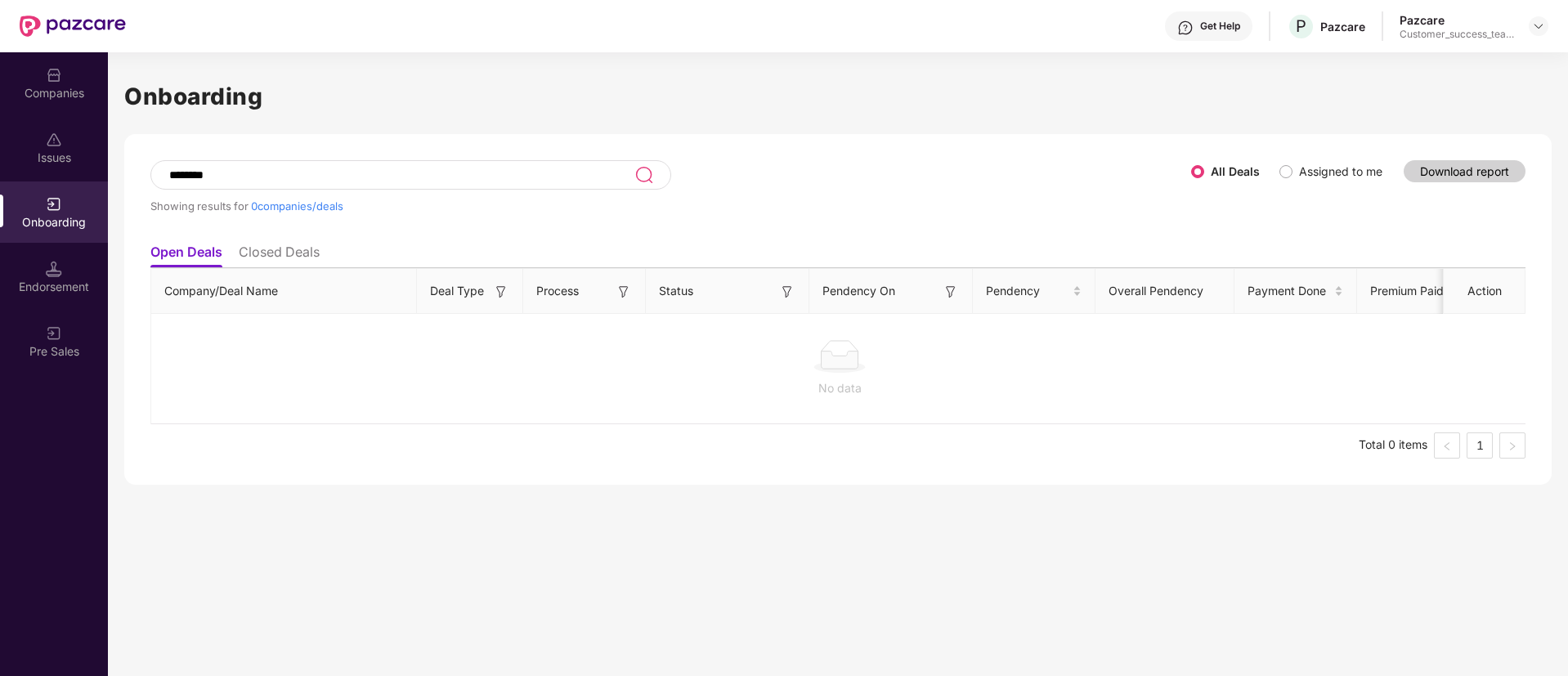
click at [1289, 182] on div "All Deals Assigned to me" at bounding box center [1294, 172] width 204 height 26
click at [515, 171] on input "********" at bounding box center [401, 175] width 467 height 14
type input "*"
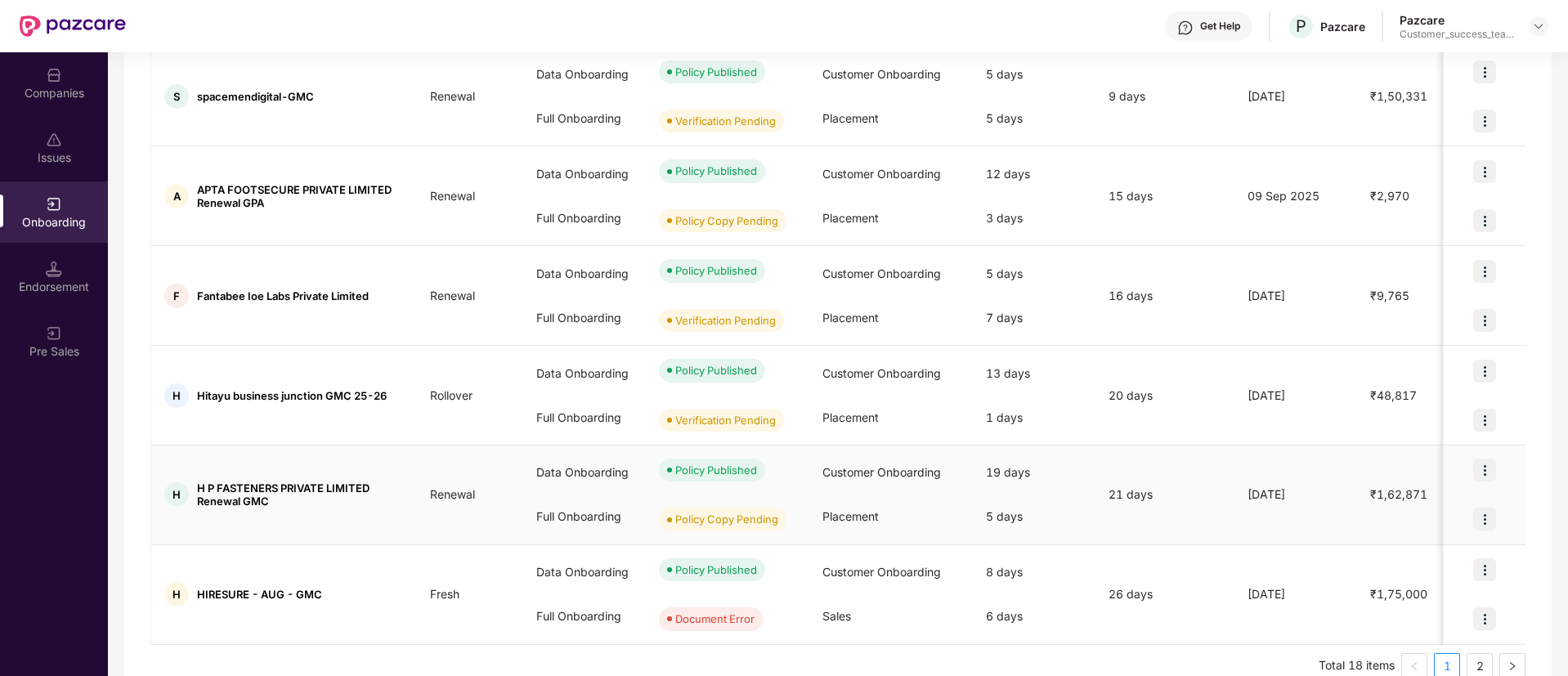
scroll to position [695, 0]
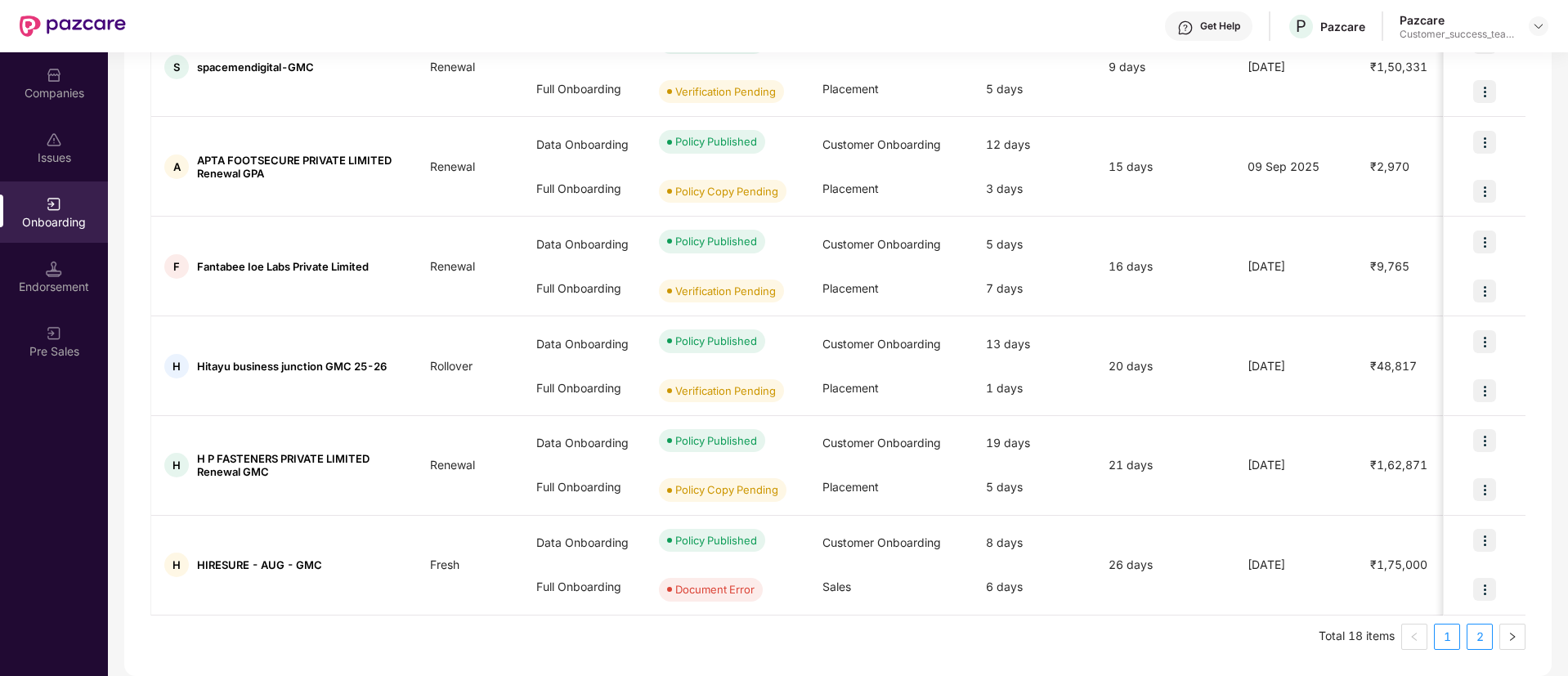
click at [1479, 636] on link "2" at bounding box center [1479, 637] width 24 height 24
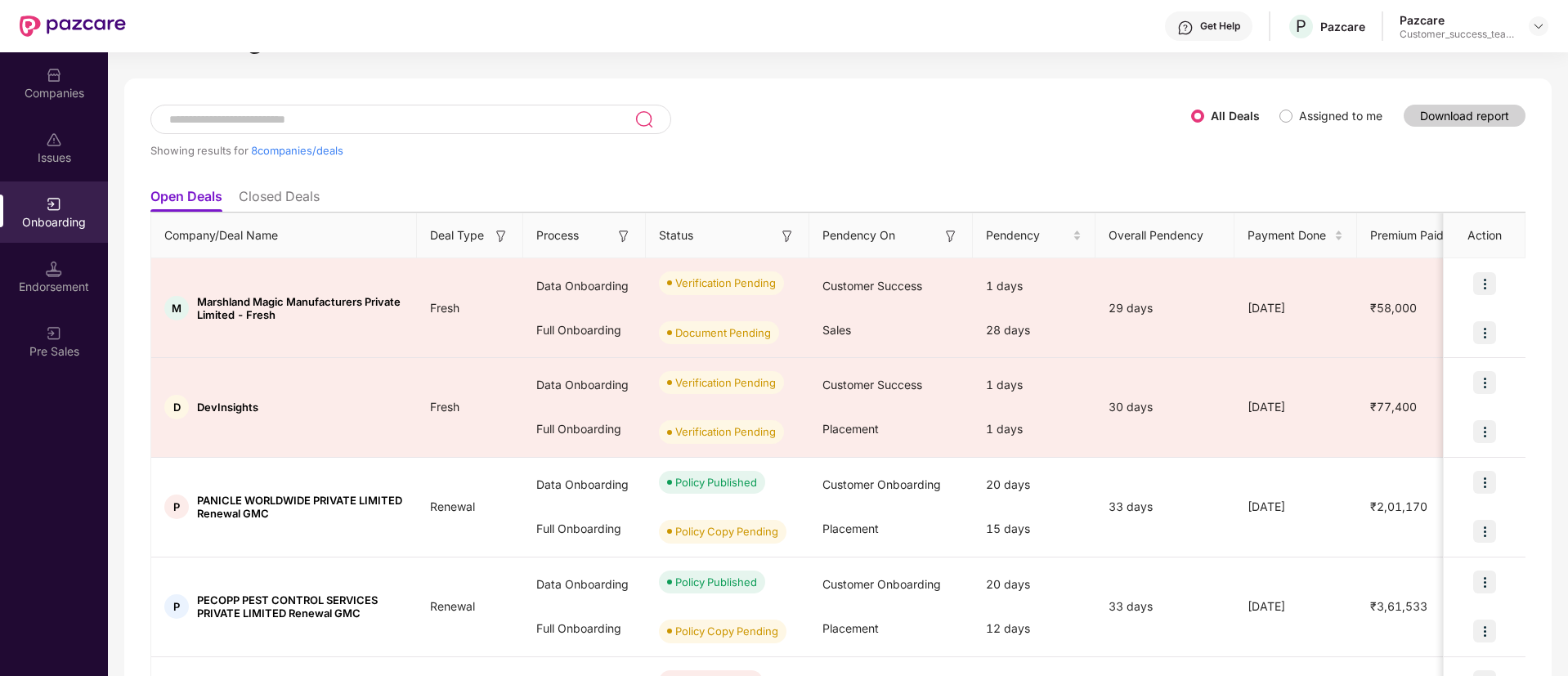
scroll to position [0, 0]
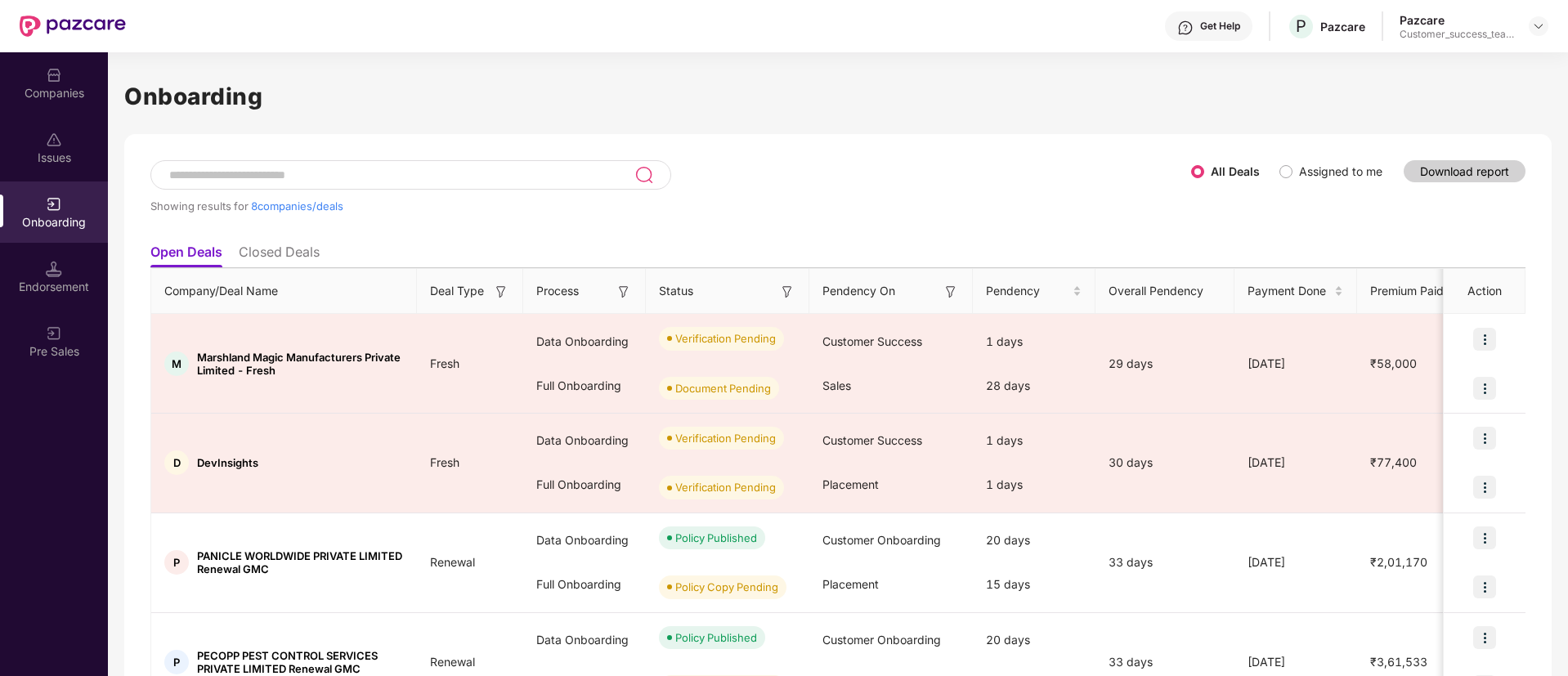
click at [61, 101] on div "Companies" at bounding box center [54, 83] width 108 height 61
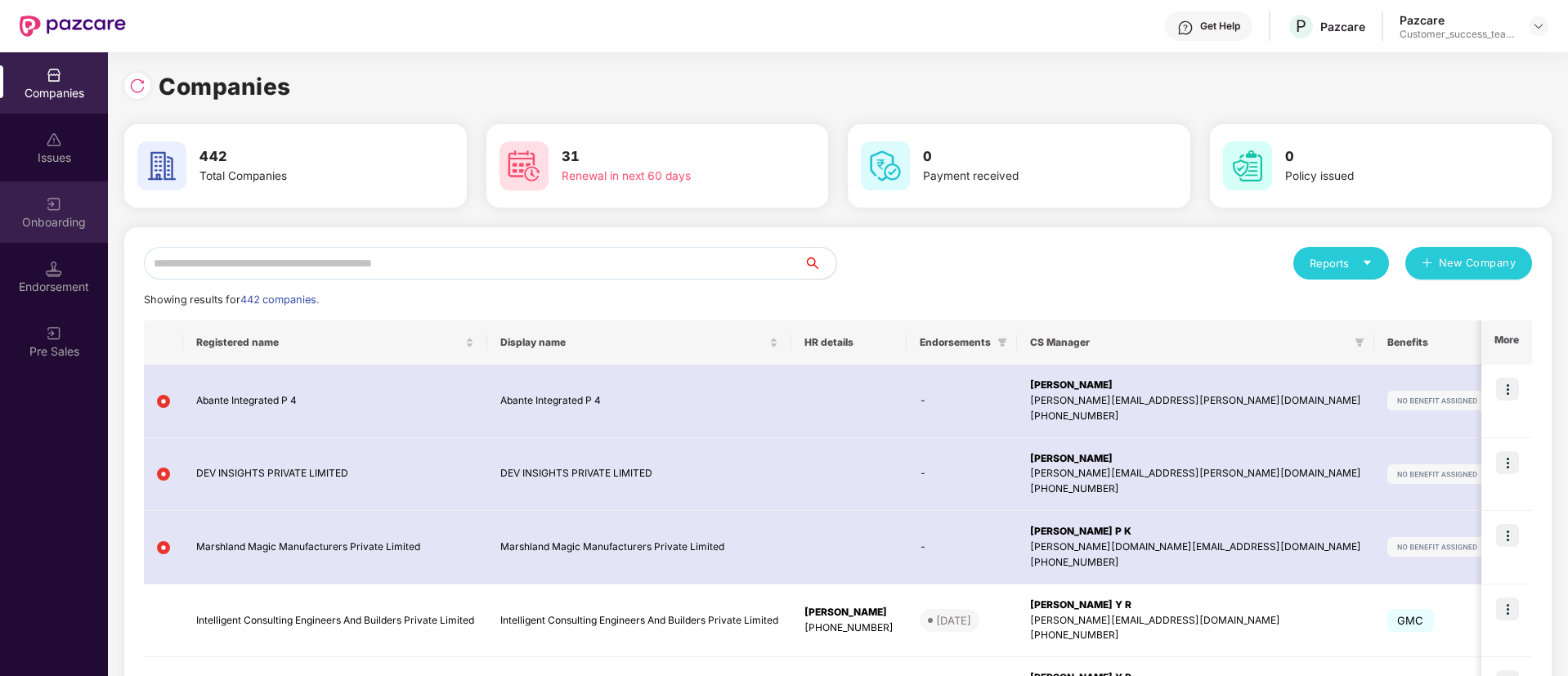
click at [59, 229] on div "Onboarding" at bounding box center [54, 223] width 108 height 17
click at [489, 262] on input "text" at bounding box center [474, 263] width 660 height 33
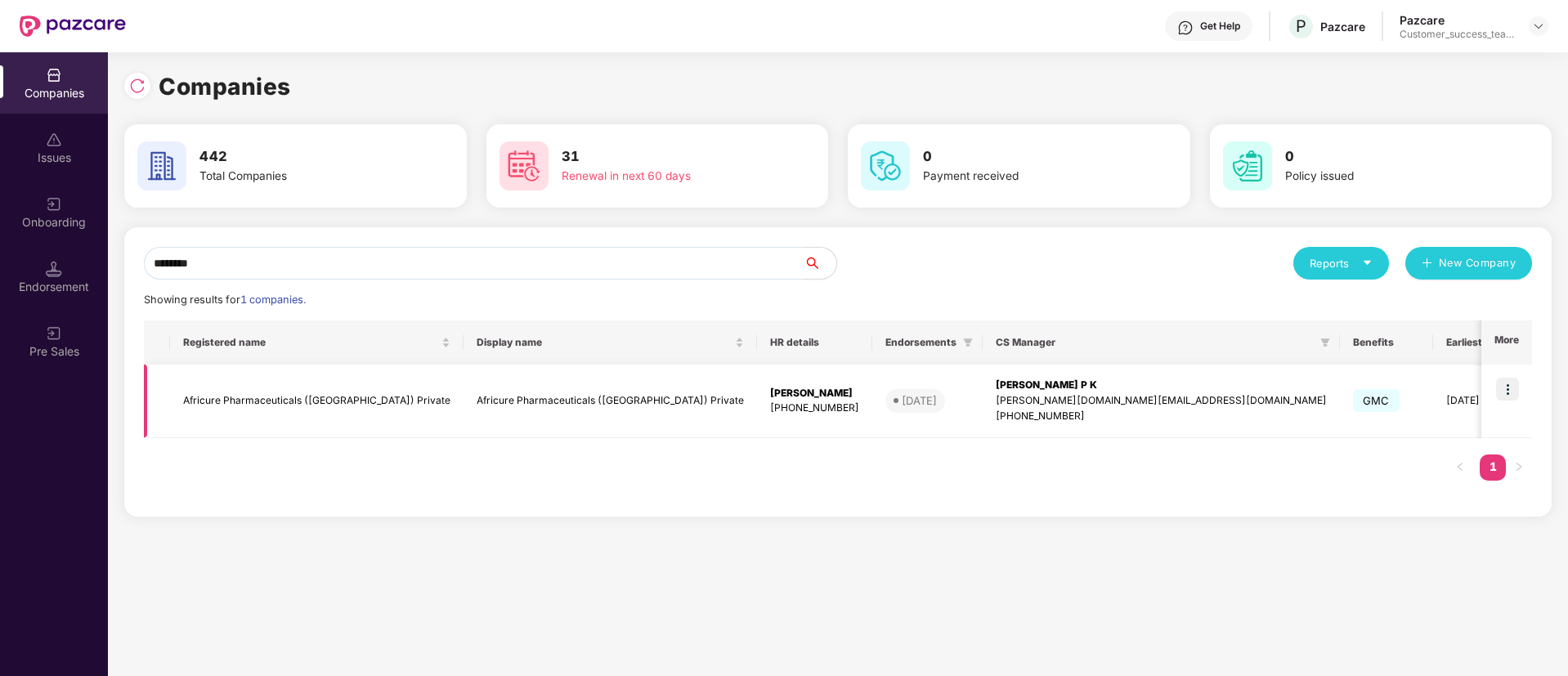
type input "********"
click at [529, 395] on td "Africure Pharmaceuticals ([GEOGRAPHIC_DATA]) Private" at bounding box center [610, 402] width 294 height 74
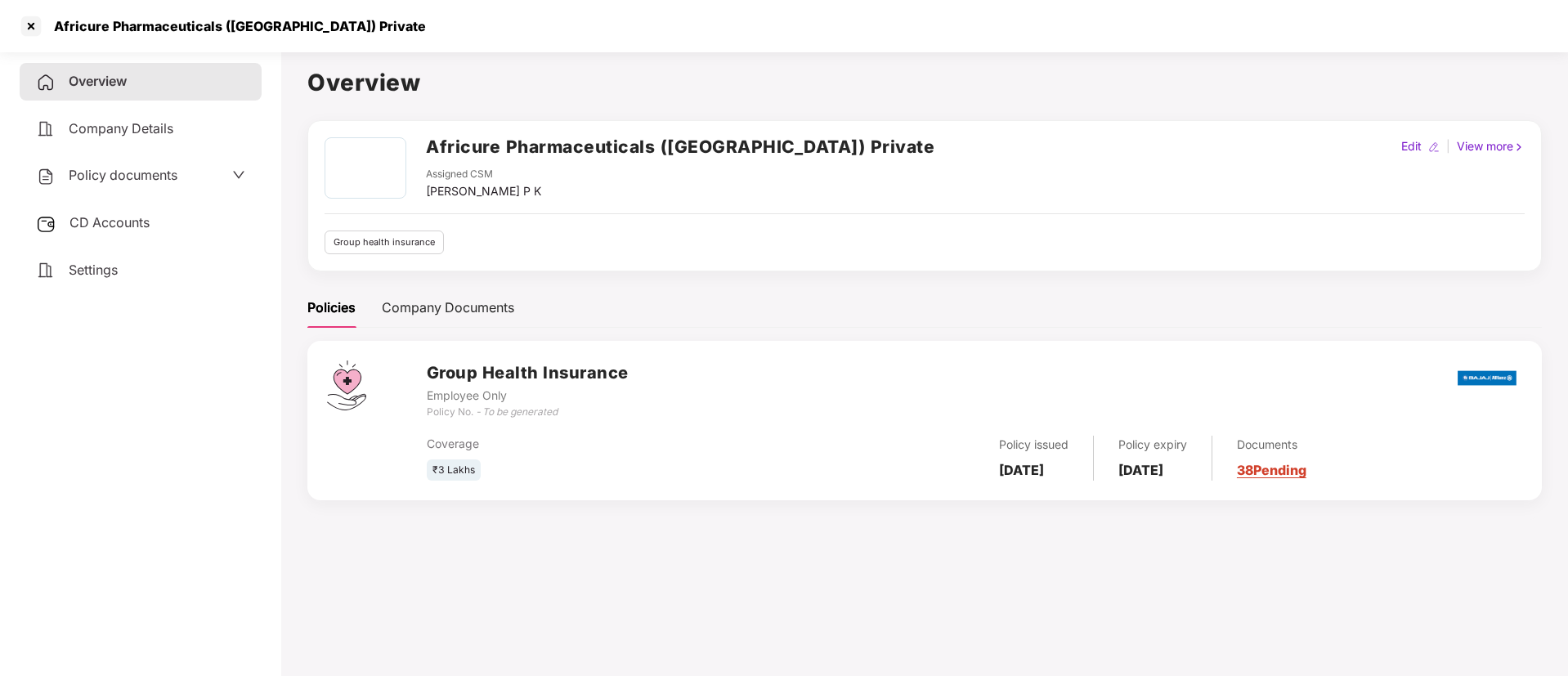
click at [165, 176] on span "Policy documents" at bounding box center [123, 175] width 109 height 17
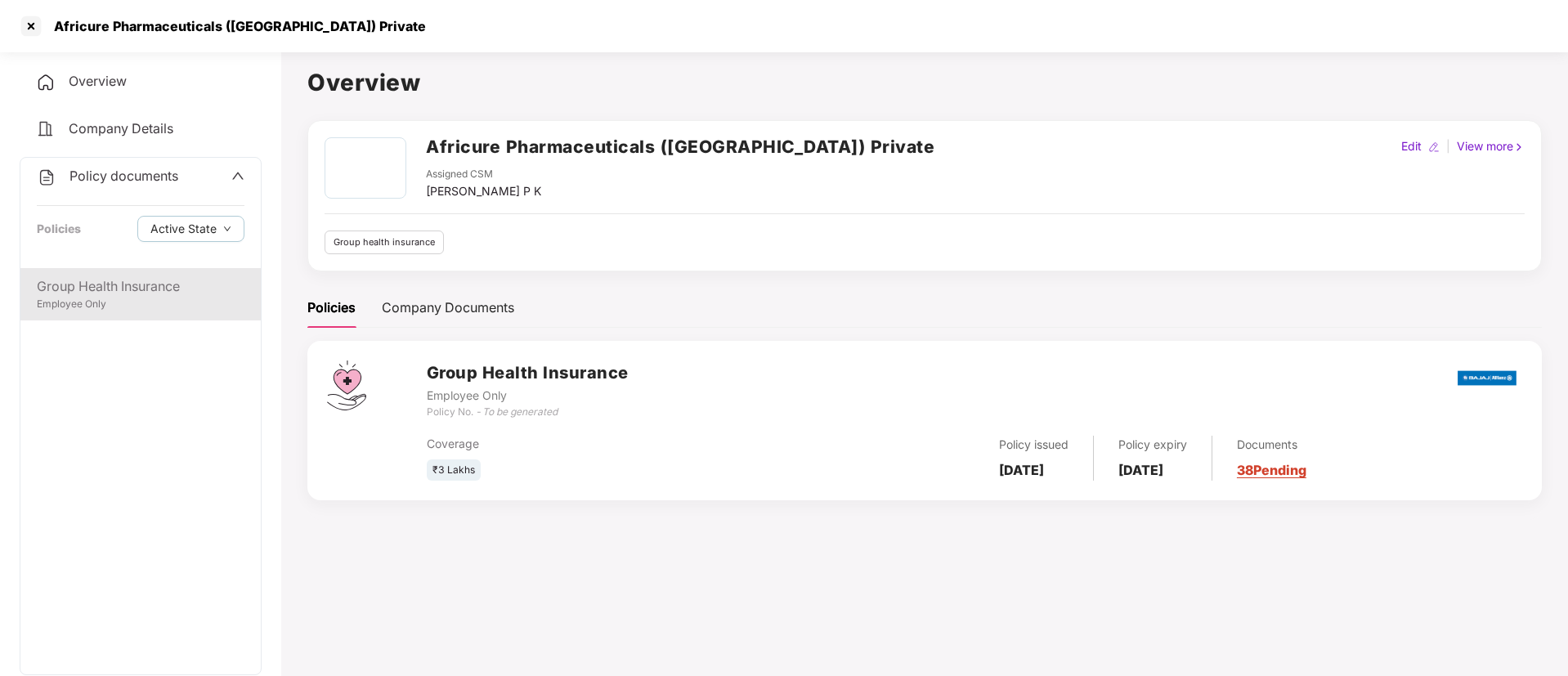
click at [166, 289] on div "Group Health Insurance" at bounding box center [141, 286] width 208 height 20
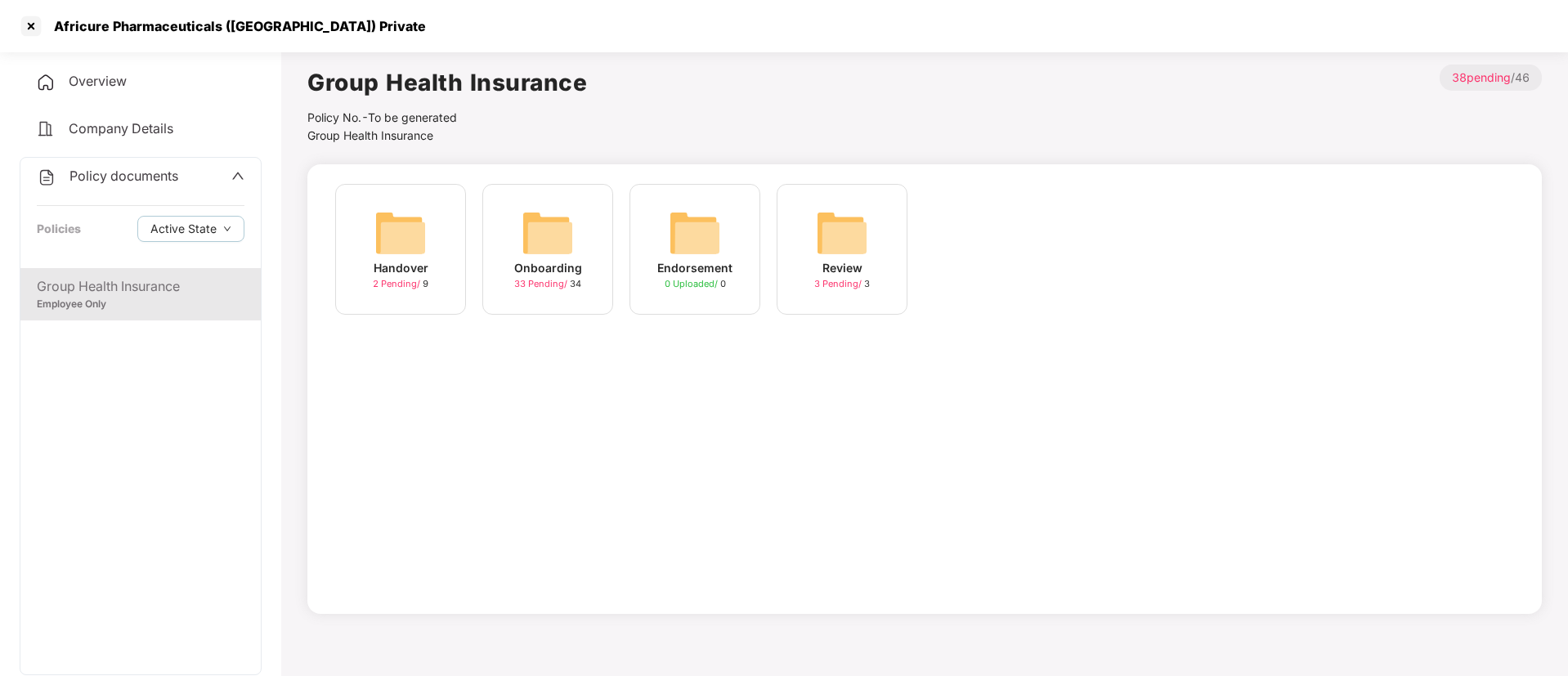
click at [546, 291] on div "33 Pending / 34" at bounding box center [548, 284] width 67 height 14
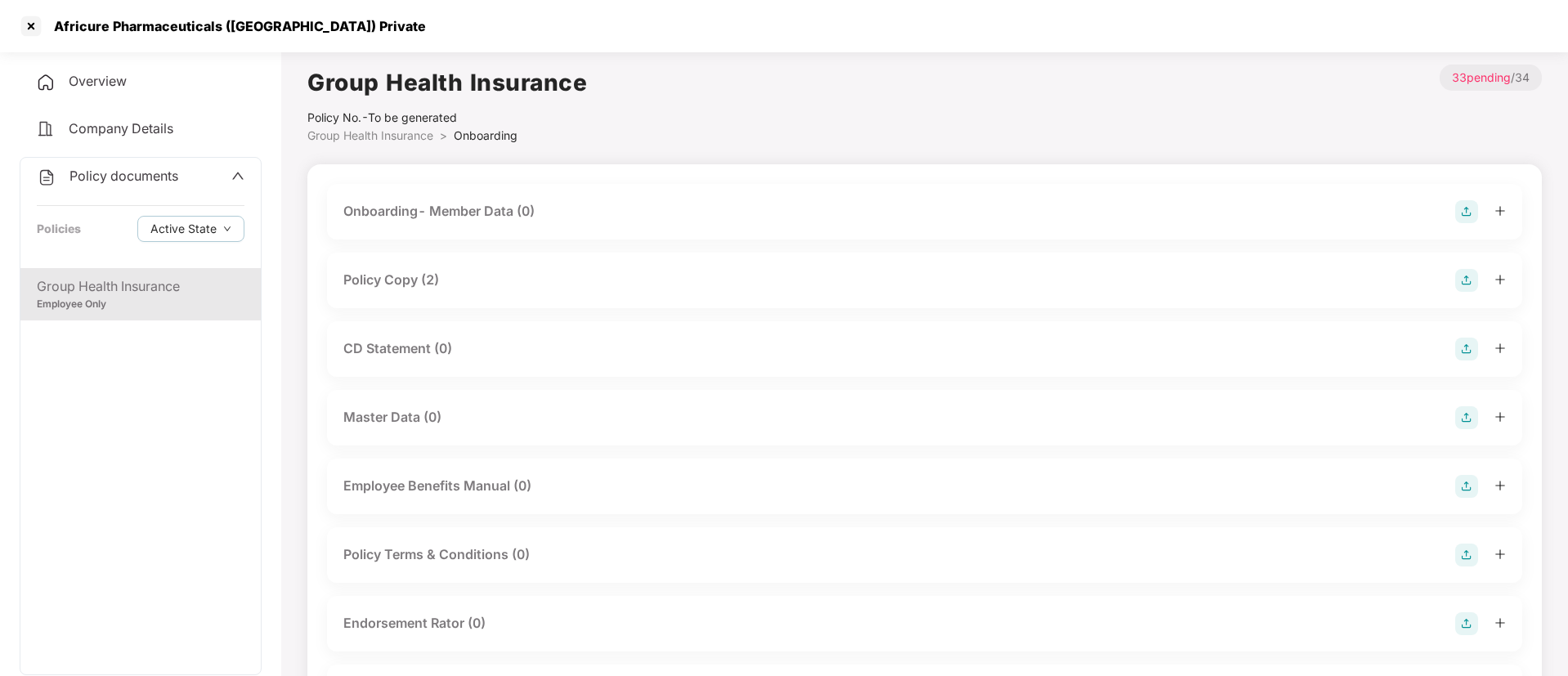
click at [392, 289] on div "Policy Copy (2)" at bounding box center [391, 279] width 95 height 20
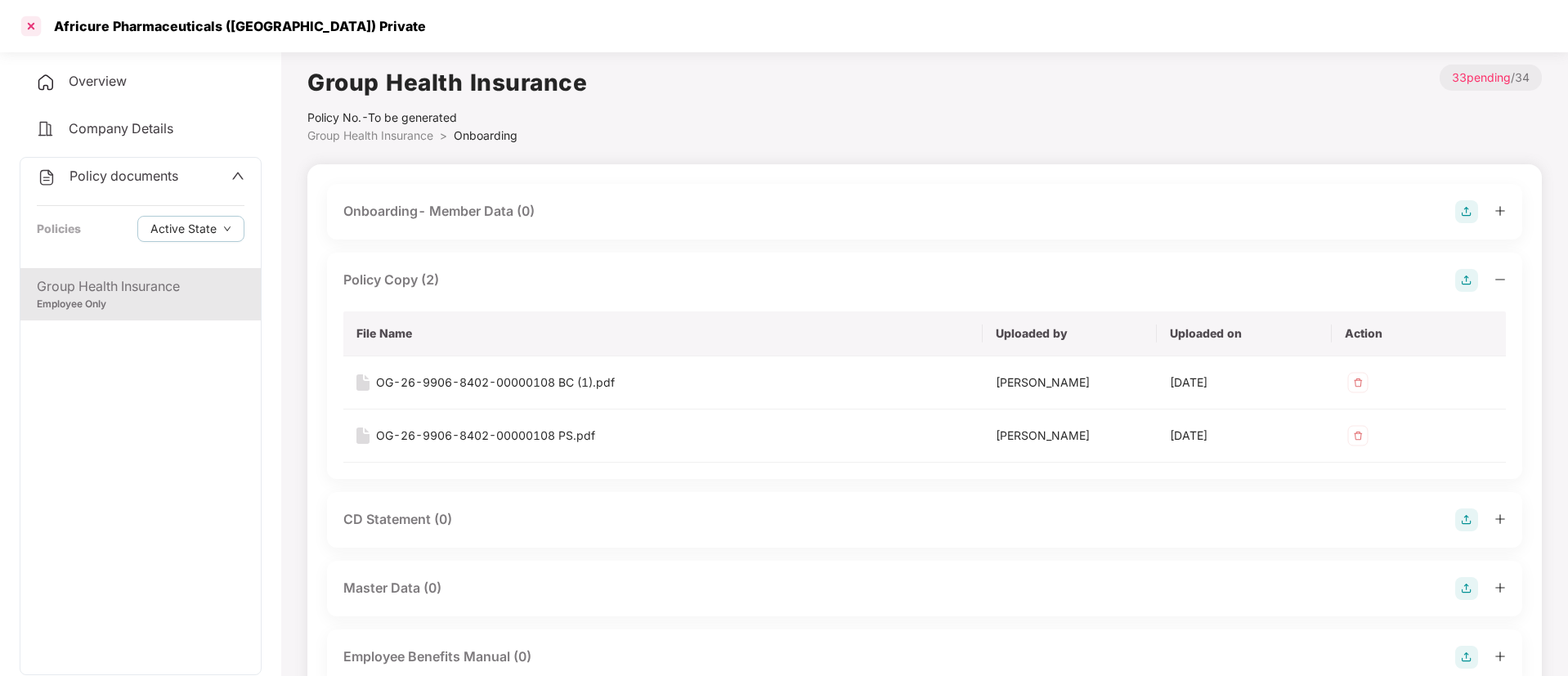
click at [33, 25] on div at bounding box center [30, 26] width 26 height 26
